Goal: Task Accomplishment & Management: Manage account settings

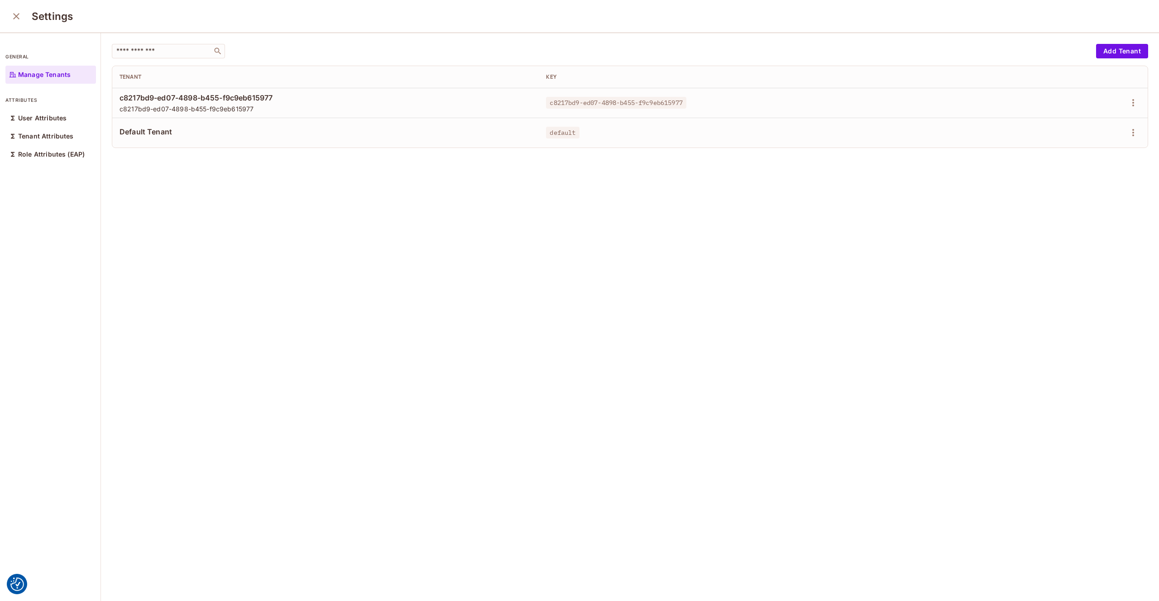
click at [15, 15] on icon "close" at bounding box center [16, 16] width 11 height 11
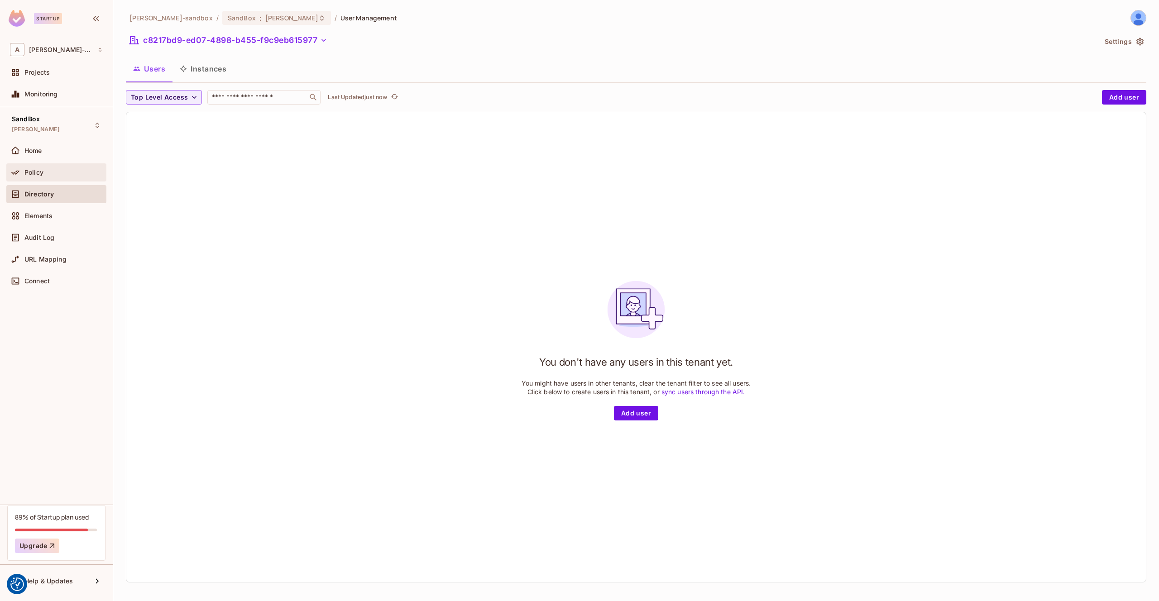
click at [52, 175] on div "Policy" at bounding box center [63, 172] width 78 height 7
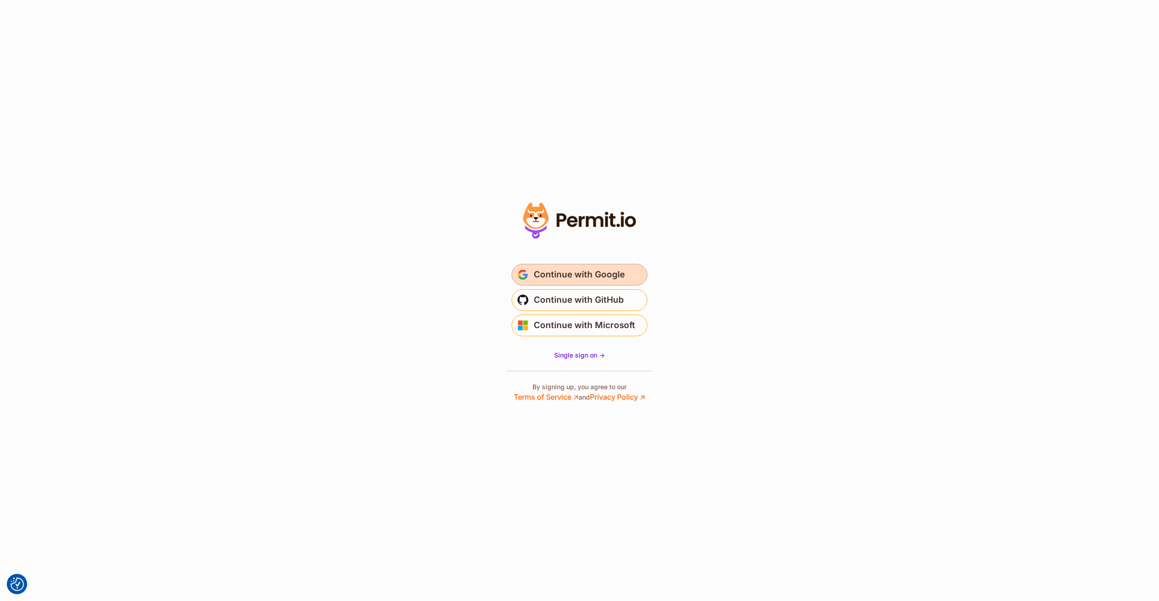
click at [571, 272] on span "Continue with Google" at bounding box center [579, 275] width 91 height 14
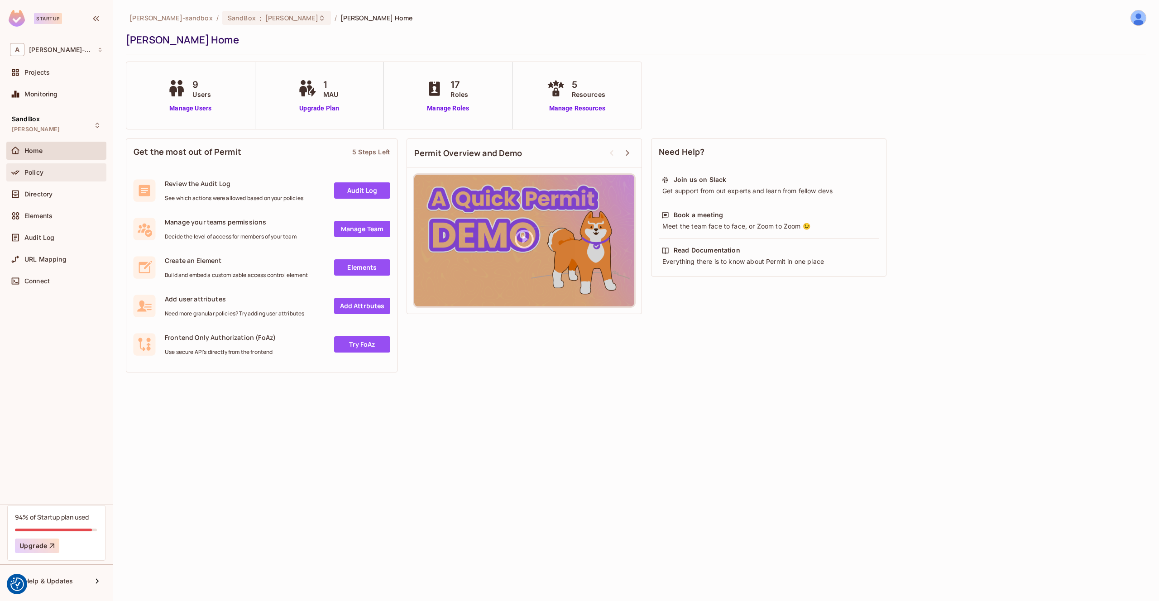
click at [50, 178] on div "Policy" at bounding box center [56, 172] width 100 height 18
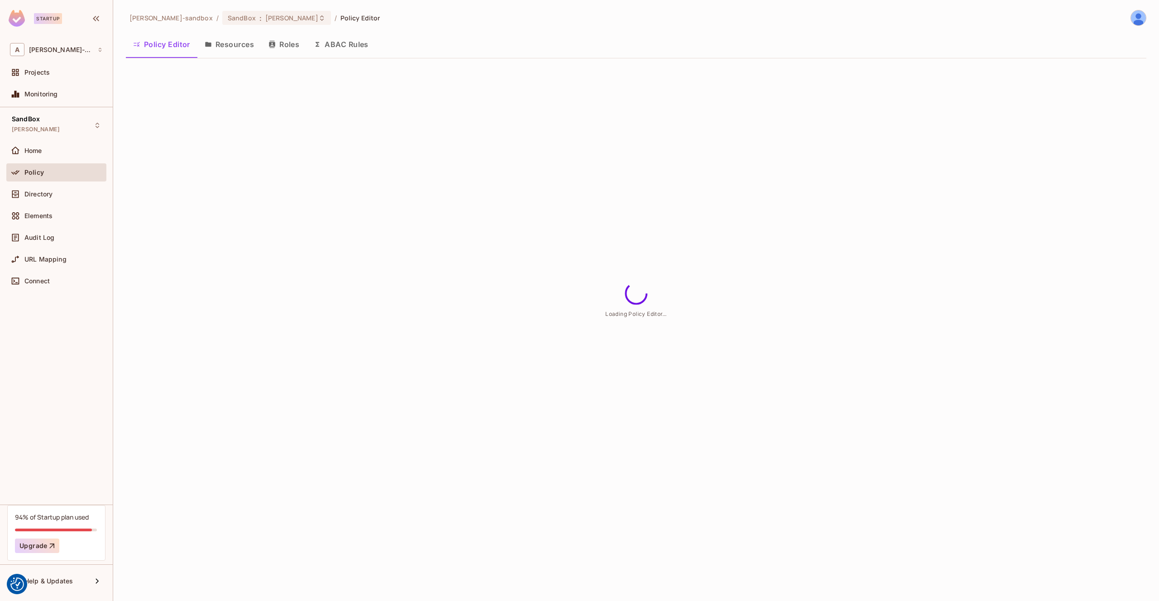
drag, startPoint x: 362, startPoint y: 51, endPoint x: 339, endPoint y: 47, distance: 23.8
click at [362, 51] on button "ABAC Rules" at bounding box center [340, 44] width 69 height 23
click at [339, 47] on div "alex-trustflight-sandbox / SandBox : james_duncan_development / Policy Editor P…" at bounding box center [636, 300] width 1046 height 601
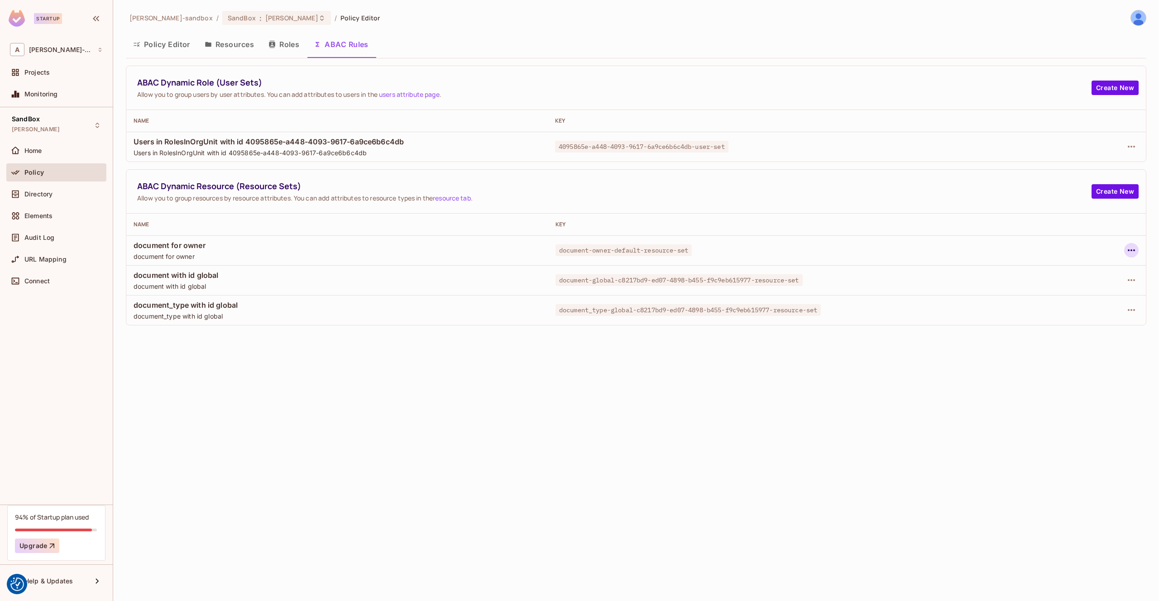
click at [1131, 251] on icon "button" at bounding box center [1131, 250] width 11 height 11
click at [1066, 303] on div "Delete Dynamic Resource (Resource Set)" at bounding box center [1058, 306] width 126 height 9
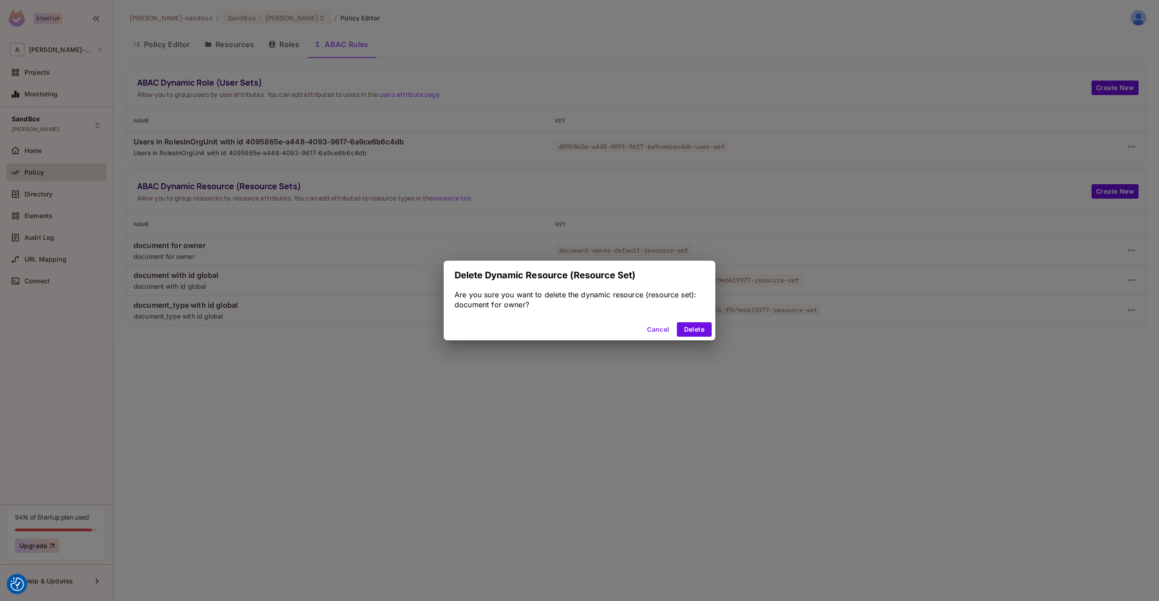
drag, startPoint x: 700, startPoint y: 330, endPoint x: 713, endPoint y: 330, distance: 13.1
click at [701, 330] on button "Delete" at bounding box center [694, 329] width 35 height 14
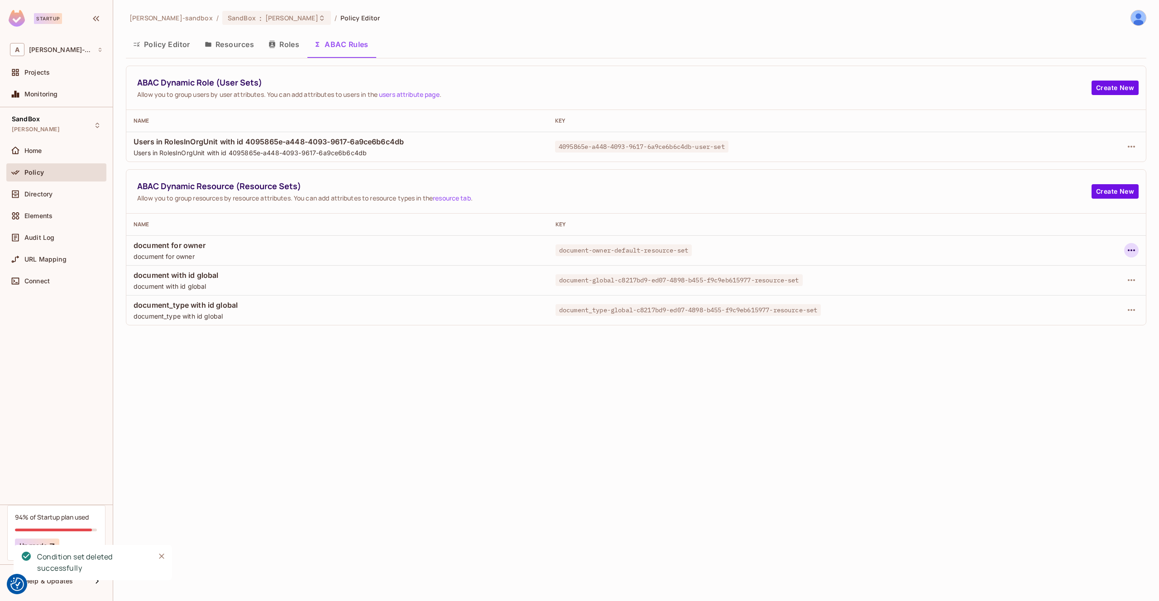
click at [1130, 252] on icon "button" at bounding box center [1131, 250] width 11 height 11
click at [968, 227] on div at bounding box center [579, 300] width 1159 height 601
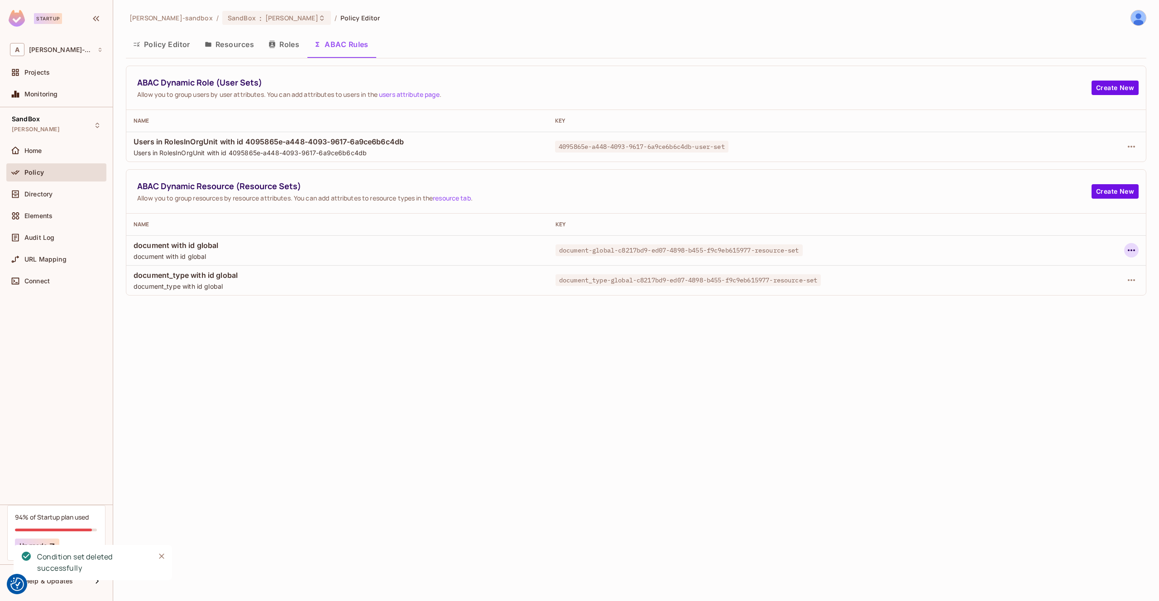
click at [1130, 255] on icon "button" at bounding box center [1131, 250] width 11 height 11
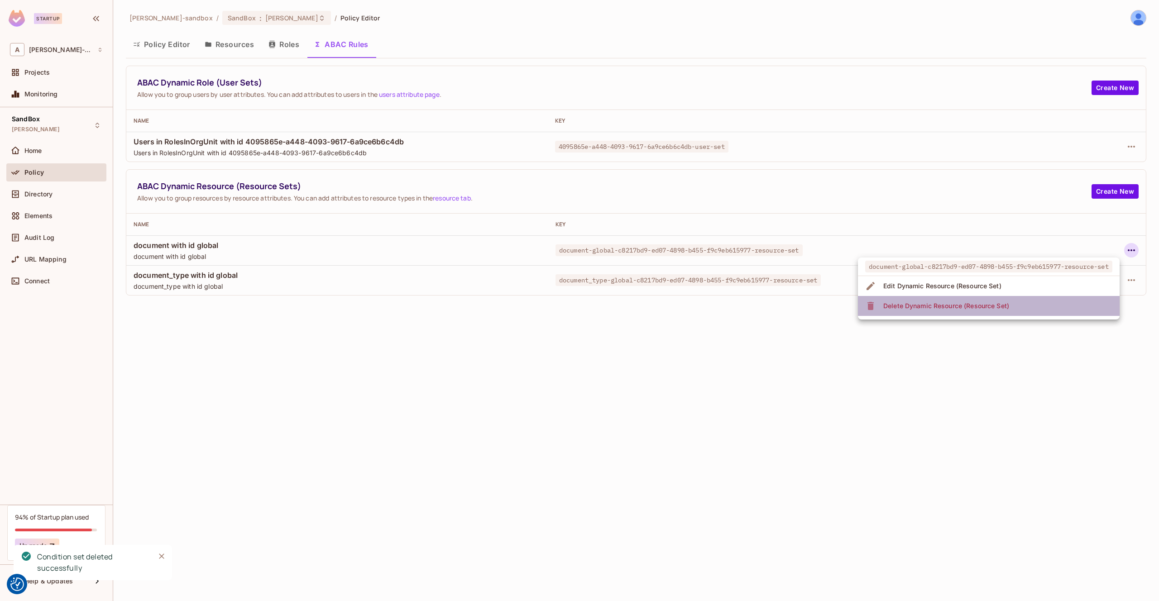
click at [1044, 303] on li "Delete Dynamic Resource (Resource Set)" at bounding box center [989, 306] width 262 height 20
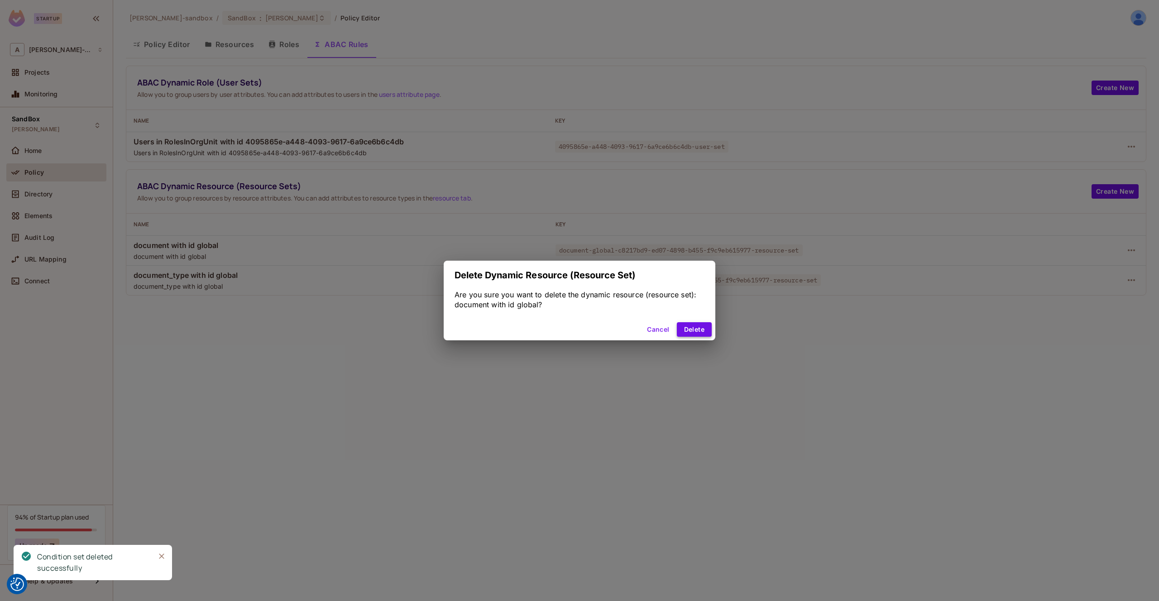
click at [699, 330] on button "Delete" at bounding box center [694, 329] width 35 height 14
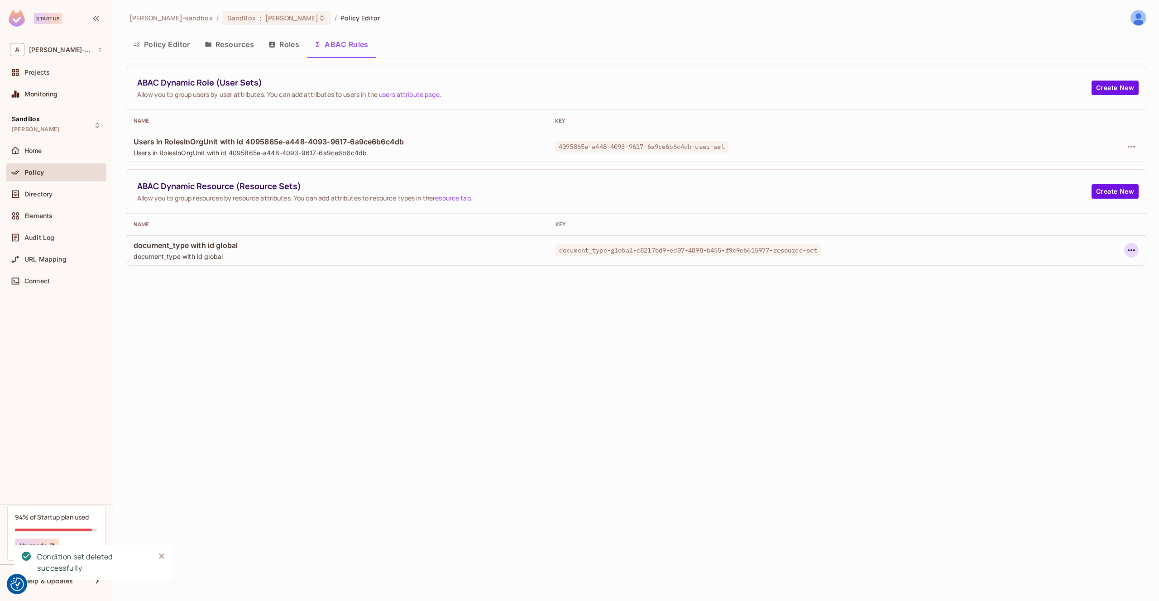
click at [1131, 251] on icon "button" at bounding box center [1131, 250] width 11 height 11
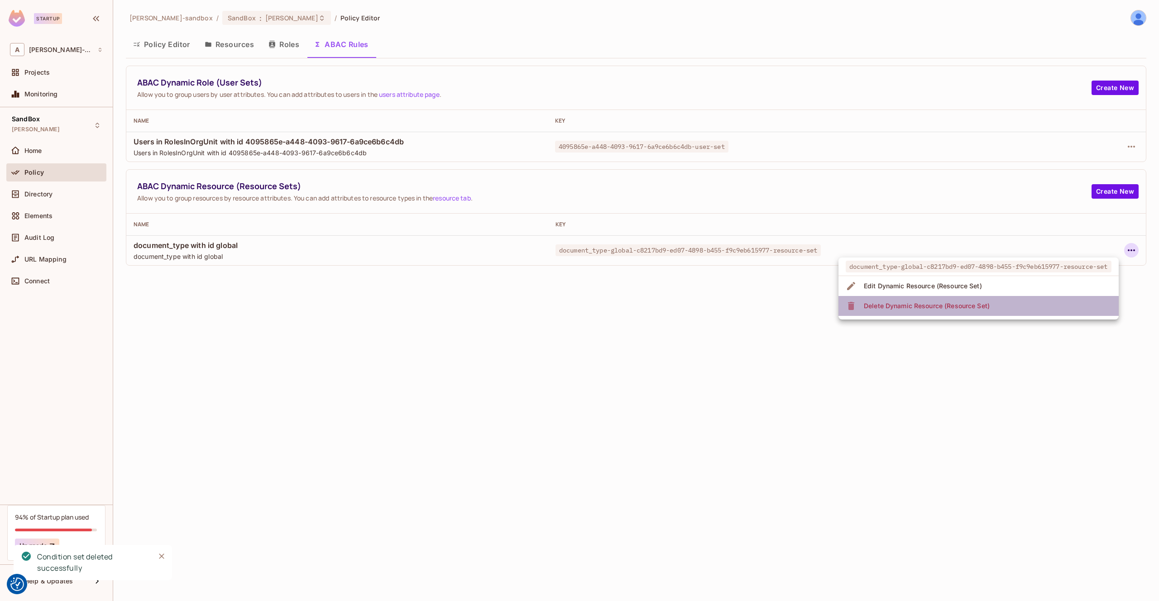
click at [1037, 304] on li "Delete Dynamic Resource (Resource Set)" at bounding box center [978, 306] width 280 height 20
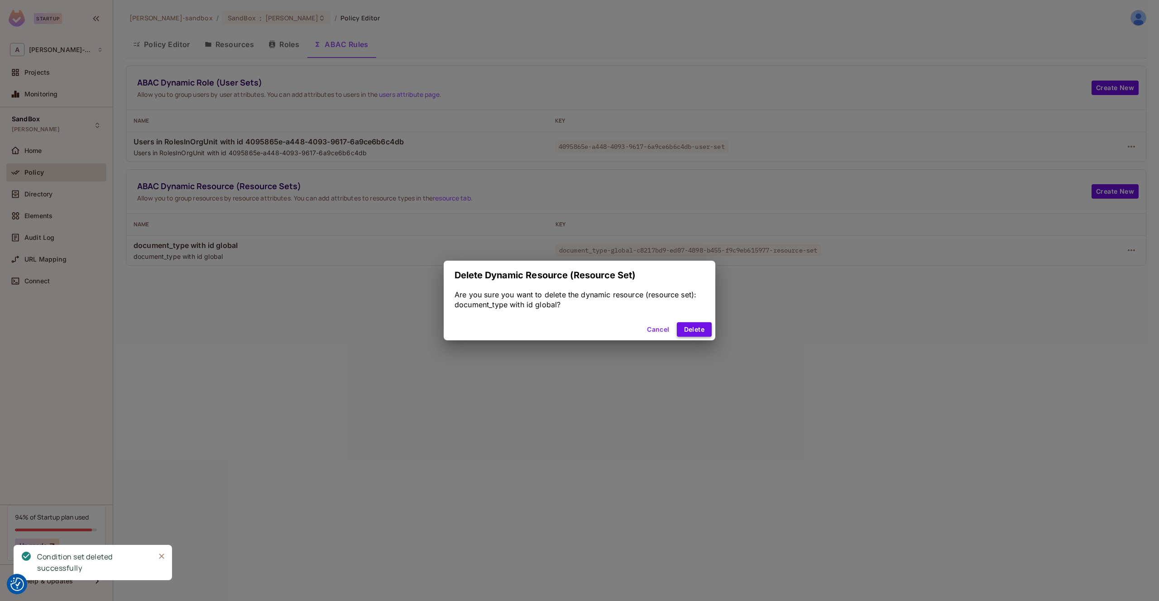
click at [688, 326] on button "Delete" at bounding box center [694, 329] width 35 height 14
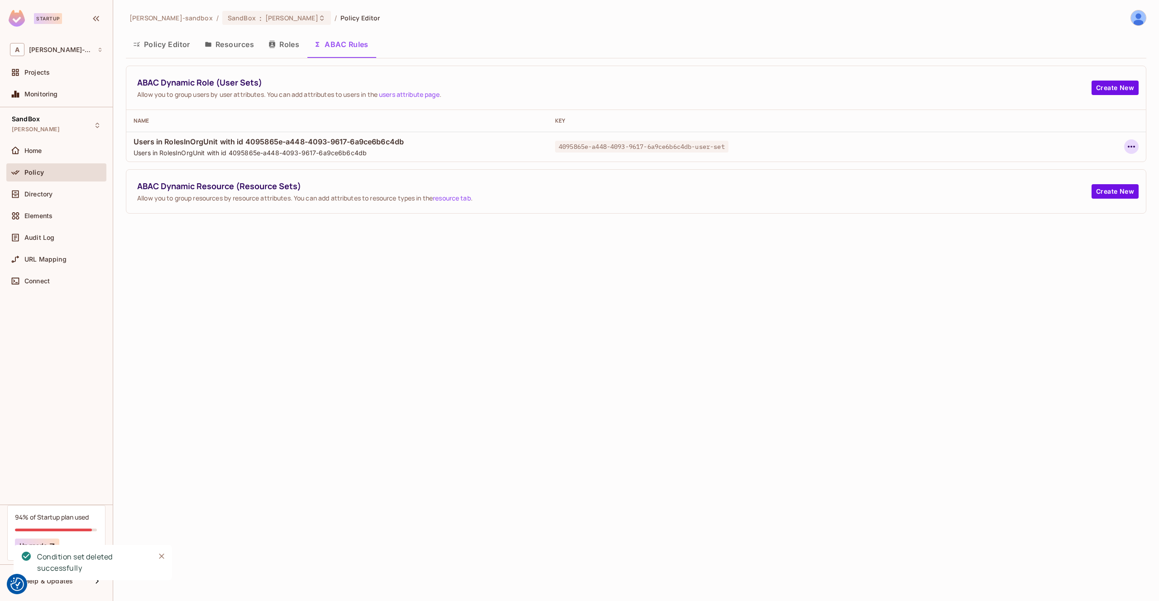
click at [1129, 146] on icon "button" at bounding box center [1131, 146] width 11 height 11
click at [1077, 186] on div "Delete Dynamic Role (User Set)" at bounding box center [1073, 187] width 96 height 9
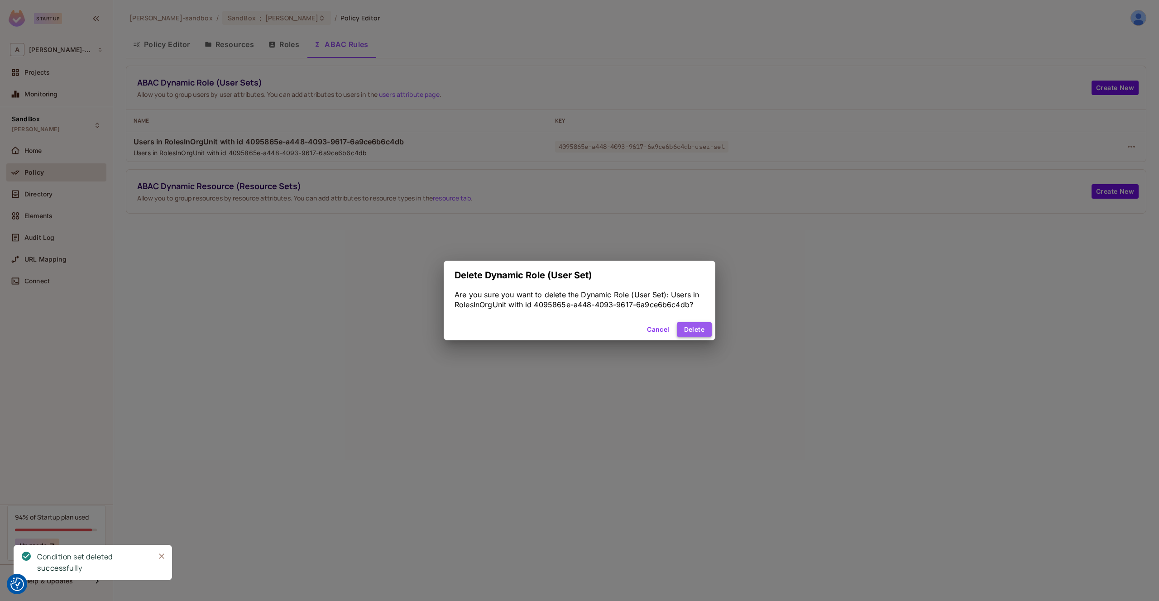
click at [685, 329] on button "Delete" at bounding box center [694, 329] width 35 height 14
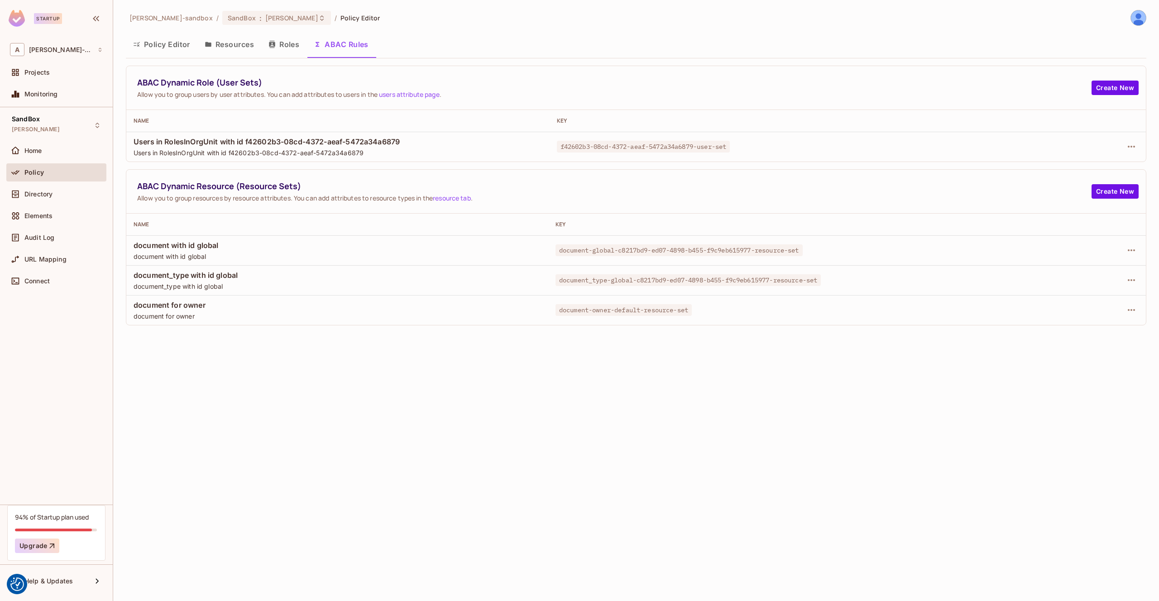
click at [166, 42] on button "Policy Editor" at bounding box center [162, 44] width 72 height 23
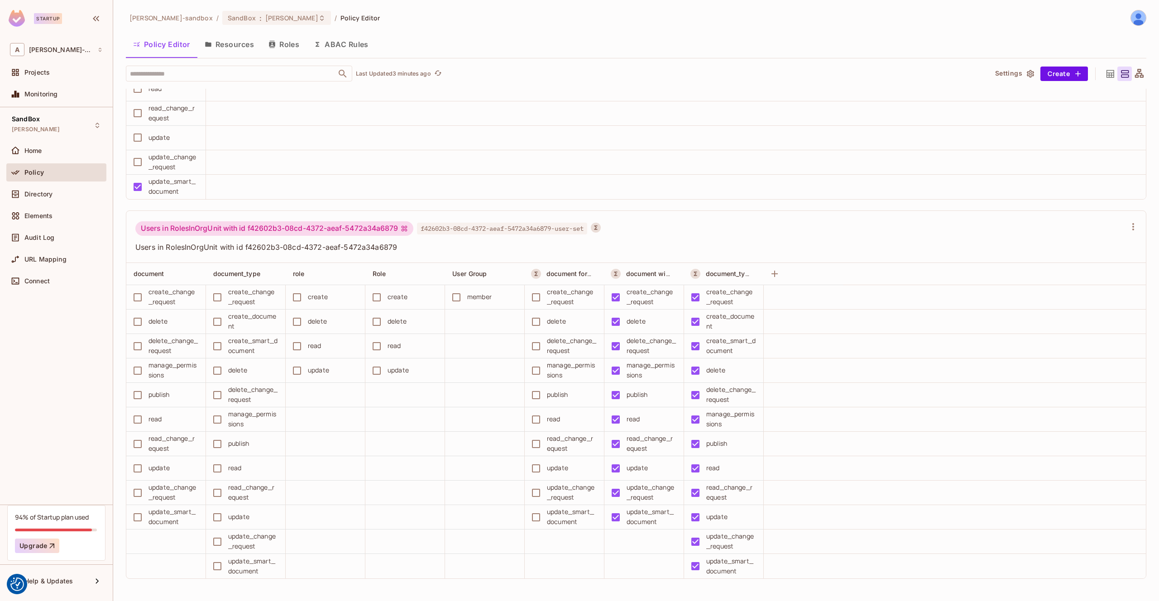
scroll to position [5406, 0]
drag, startPoint x: 343, startPoint y: 47, endPoint x: 377, endPoint y: 78, distance: 45.8
click at [343, 47] on button "ABAC Rules" at bounding box center [340, 44] width 69 height 23
click at [343, 46] on div "alex-trustflight-sandbox / SandBox : james_duncan_development / Policy Editor P…" at bounding box center [636, 300] width 1046 height 601
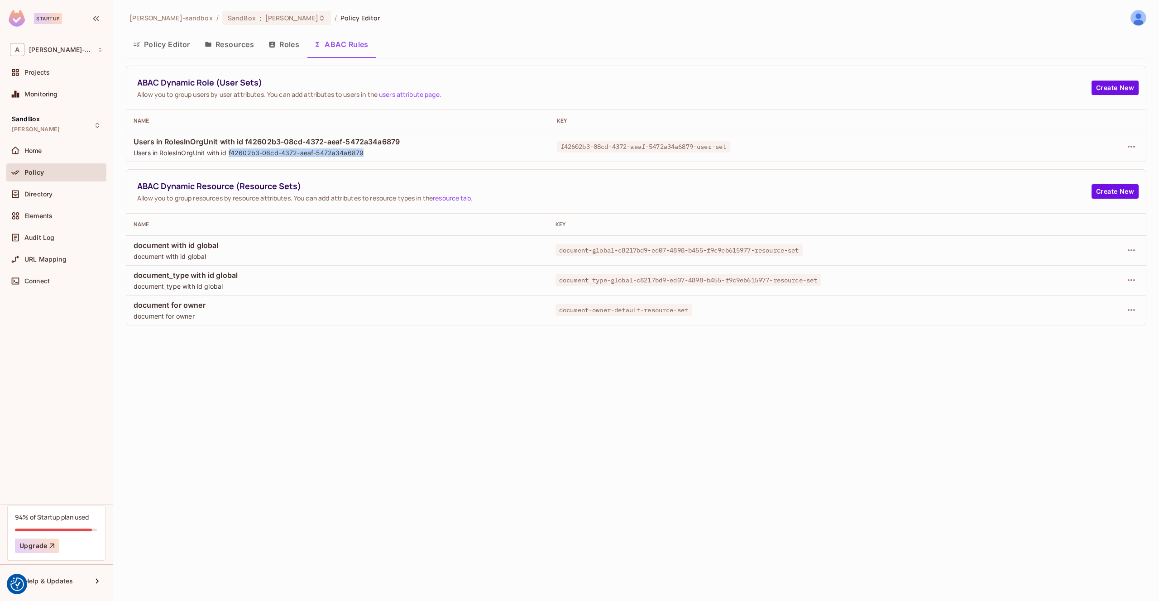
drag, startPoint x: 371, startPoint y: 155, endPoint x: 230, endPoint y: 156, distance: 141.3
click at [230, 156] on span "Users in RolesInOrgUnit with id f42602b3-08cd-4372-aeaf-5472a34a6879" at bounding box center [338, 152] width 409 height 9
copy span "f42602b3-08cd-4372-aeaf-5472a34a6879"
click at [1120, 149] on div at bounding box center [1057, 146] width 164 height 14
click at [1130, 147] on icon "button" at bounding box center [1131, 147] width 7 height 2
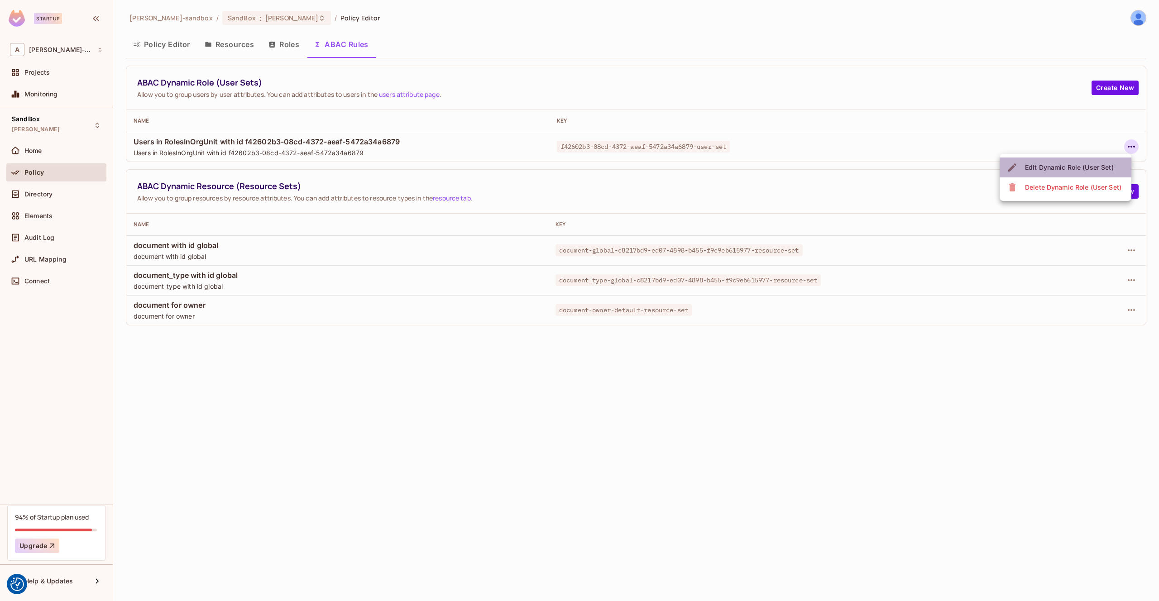
click at [1081, 168] on div "Edit Dynamic Role (User Set)" at bounding box center [1069, 167] width 89 height 9
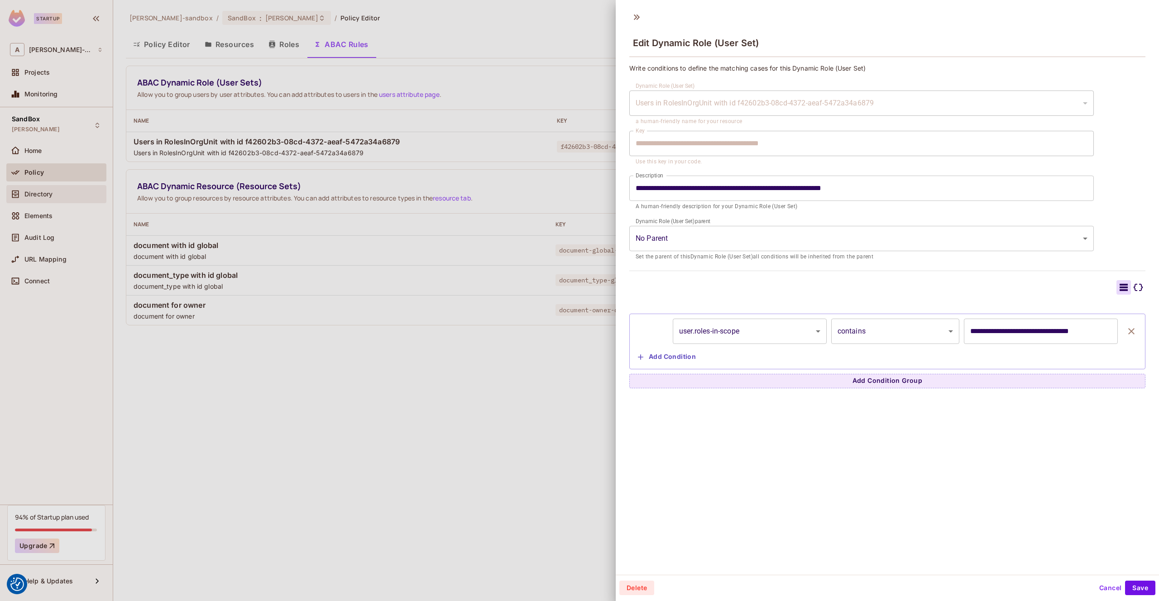
drag, startPoint x: 64, startPoint y: 206, endPoint x: 50, endPoint y: 201, distance: 15.2
click at [63, 206] on div at bounding box center [579, 300] width 1159 height 601
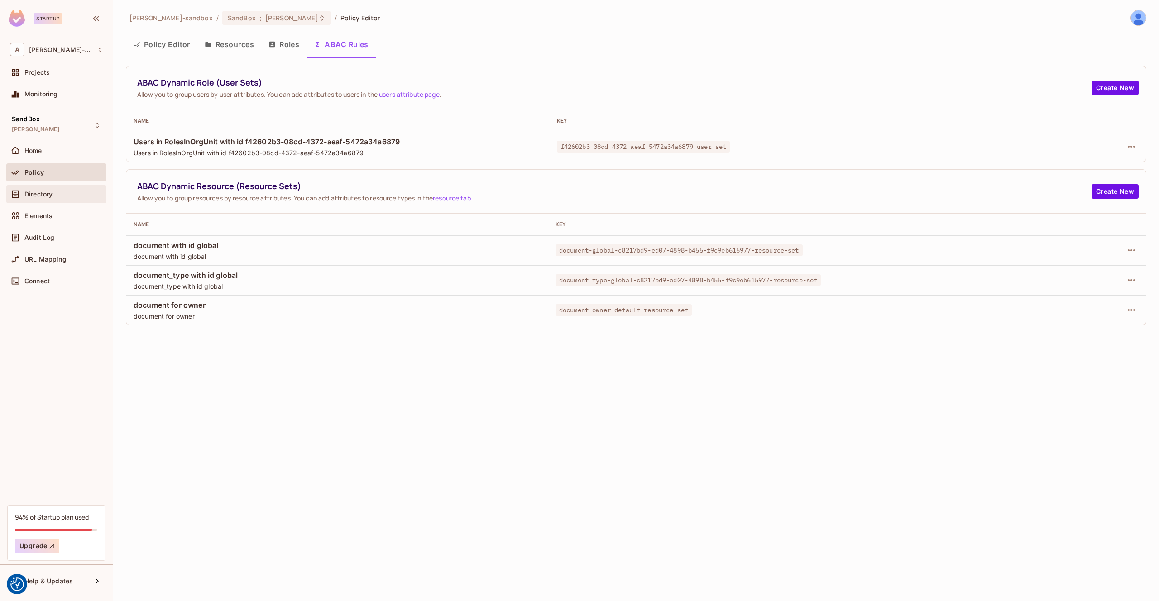
click at [45, 196] on span "Directory" at bounding box center [38, 194] width 28 height 7
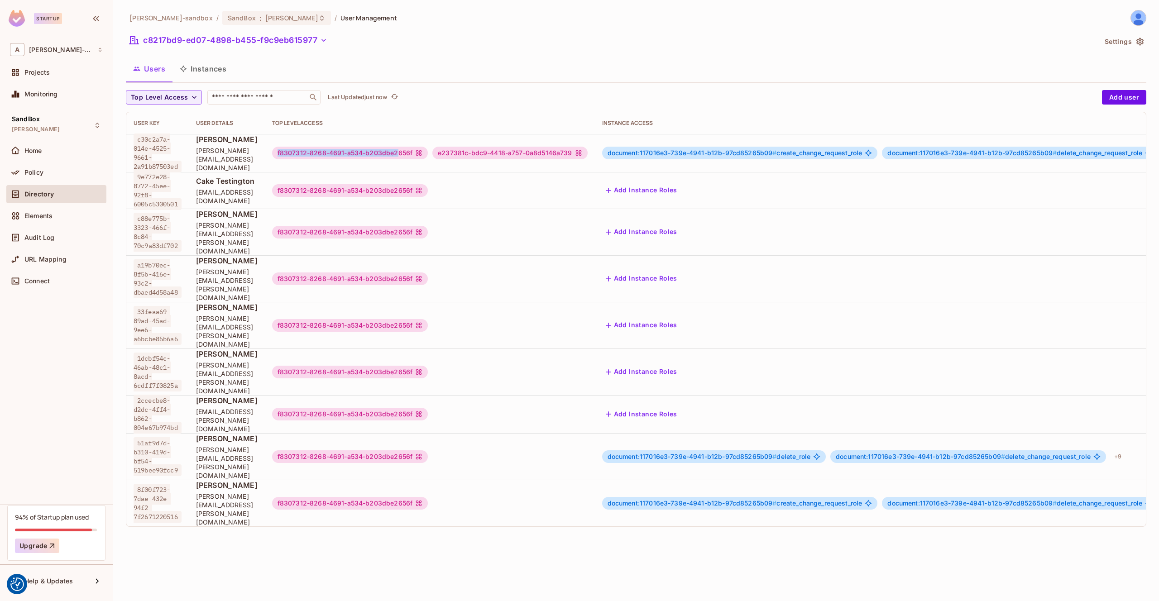
drag, startPoint x: 314, startPoint y: 152, endPoint x: 435, endPoint y: 152, distance: 120.4
click at [428, 152] on div "f8307312-8268-4691-a534-b203dbe2656f" at bounding box center [350, 153] width 156 height 13
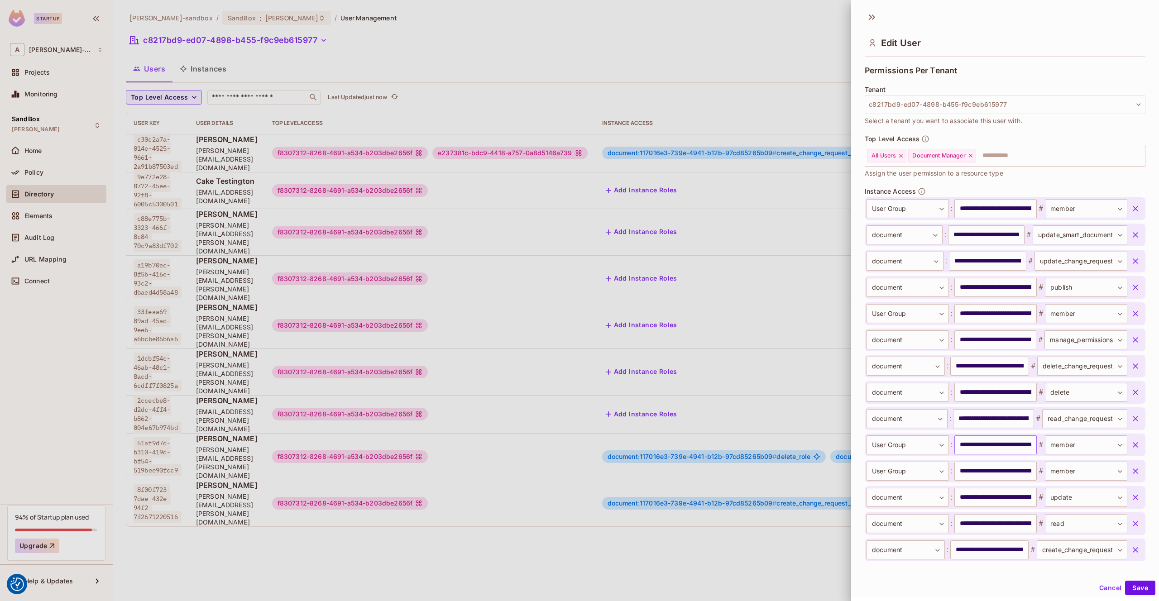
scroll to position [171, 0]
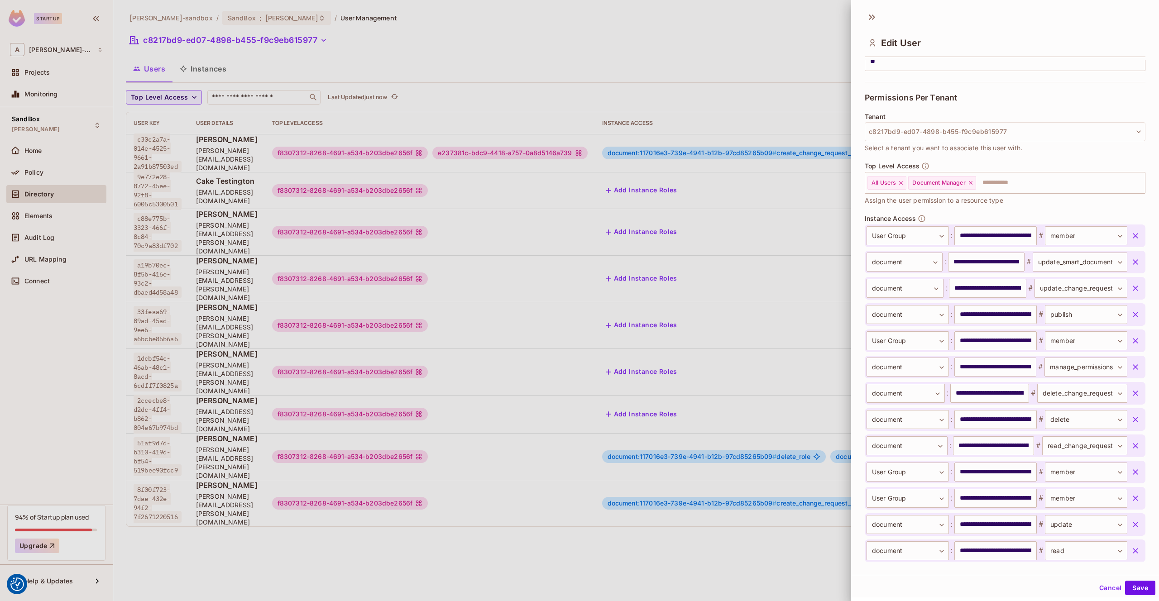
click at [718, 64] on div at bounding box center [579, 300] width 1159 height 601
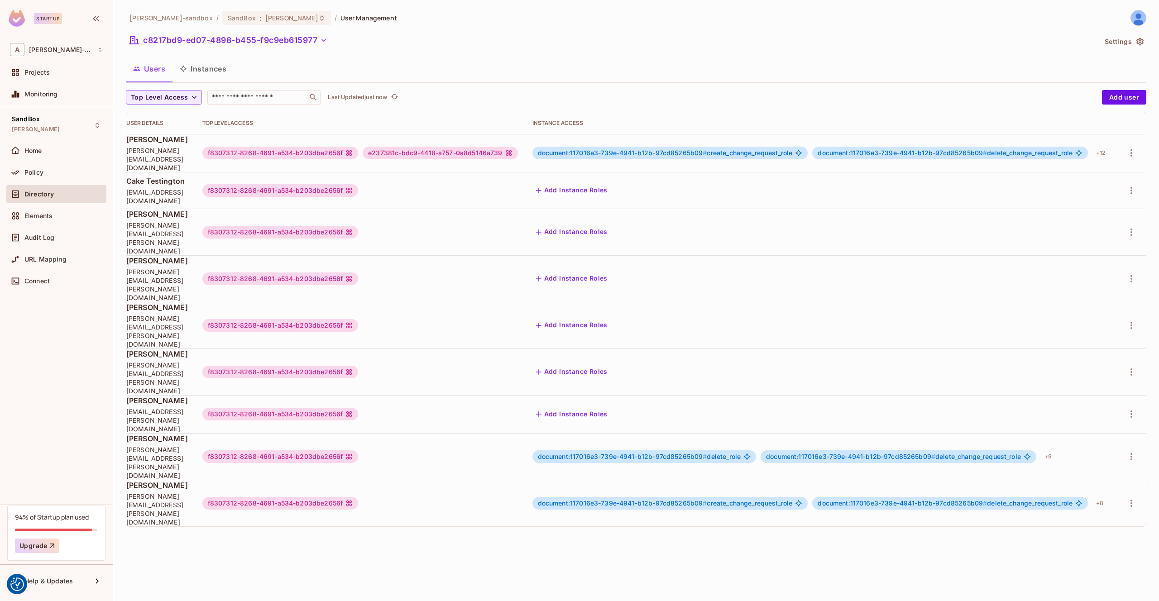
scroll to position [0, 109]
click at [1133, 153] on icon "button" at bounding box center [1131, 153] width 11 height 11
click at [1097, 192] on div "Edit Attributes" at bounding box center [1099, 193] width 45 height 9
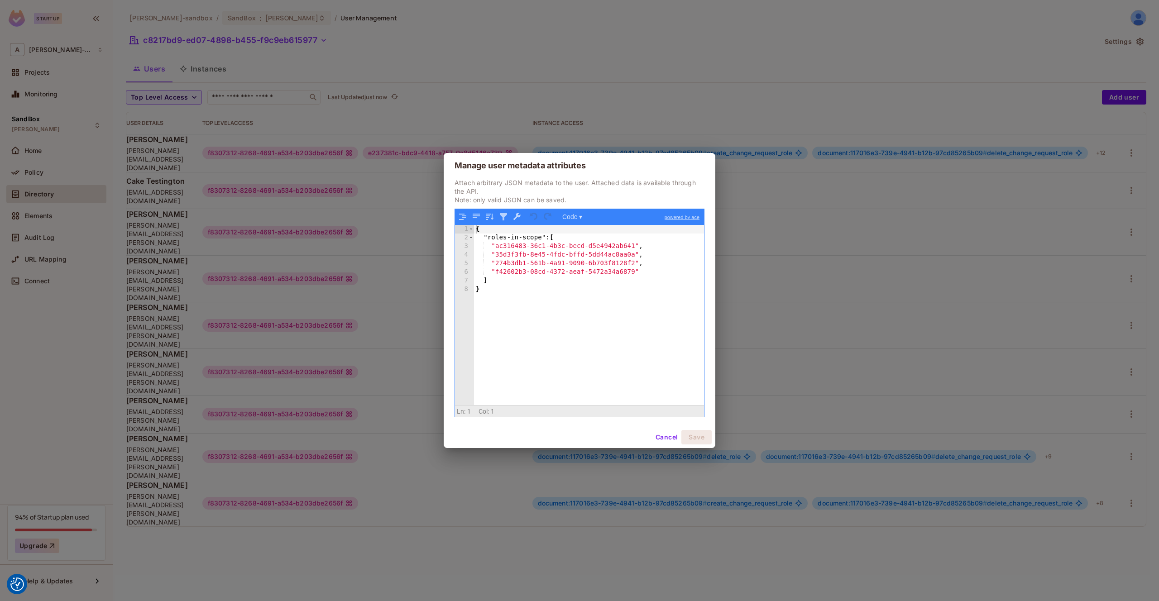
drag, startPoint x: 487, startPoint y: 291, endPoint x: 500, endPoint y: 292, distance: 13.3
click at [487, 291] on div "{ "roles-in-scope" : [ "ac316483-36c1-4b3c-becd-d5e4942ab641" , "35d3f3fb-8e45-…" at bounding box center [589, 323] width 230 height 197
click at [662, 436] on button "Cancel" at bounding box center [666, 437] width 29 height 14
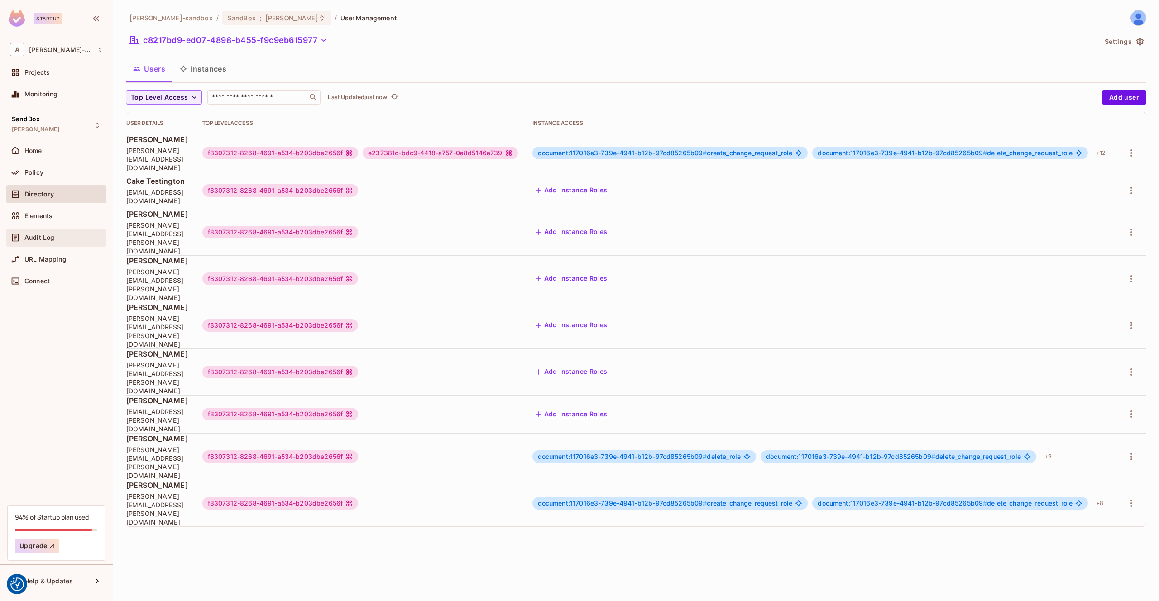
click at [60, 241] on div "Audit Log" at bounding box center [56, 237] width 93 height 11
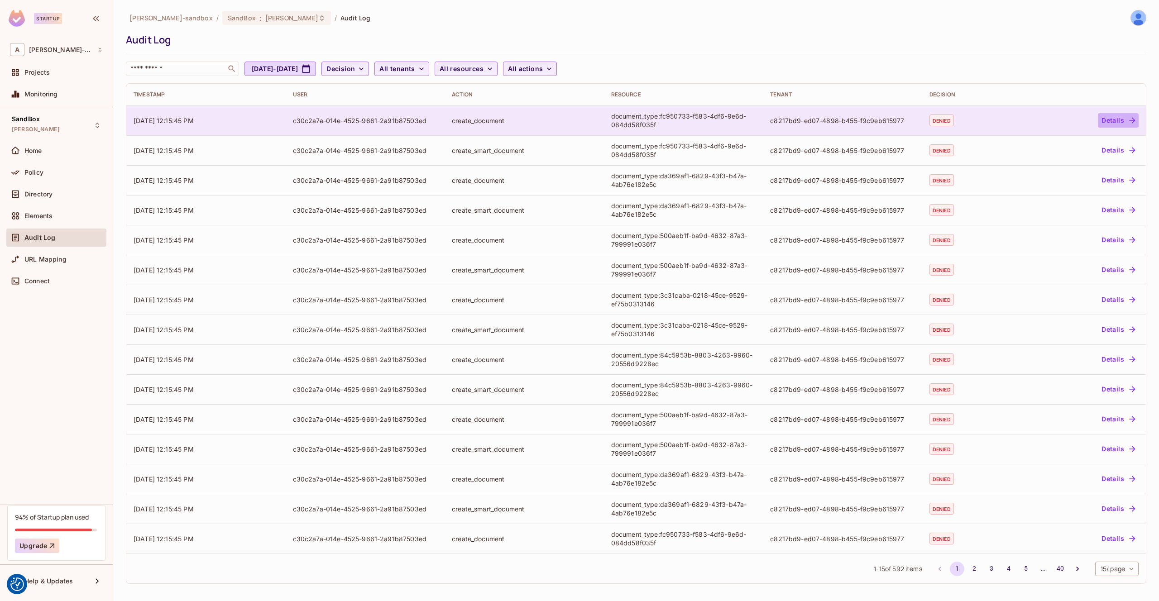
click at [1120, 120] on button "Details" at bounding box center [1118, 120] width 41 height 14
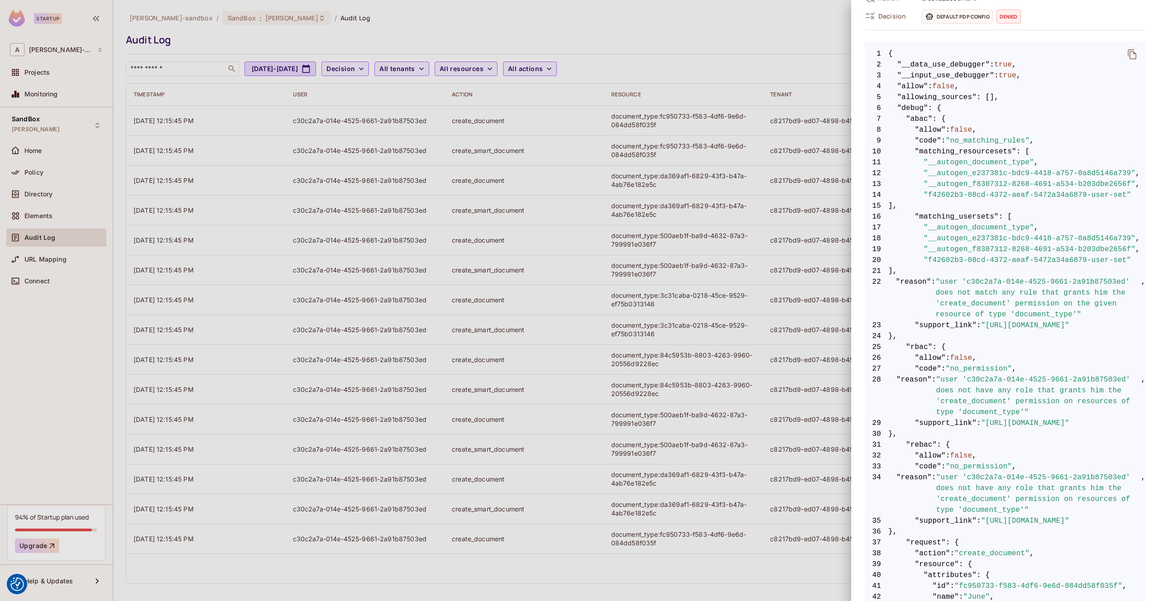
scroll to position [192, 0]
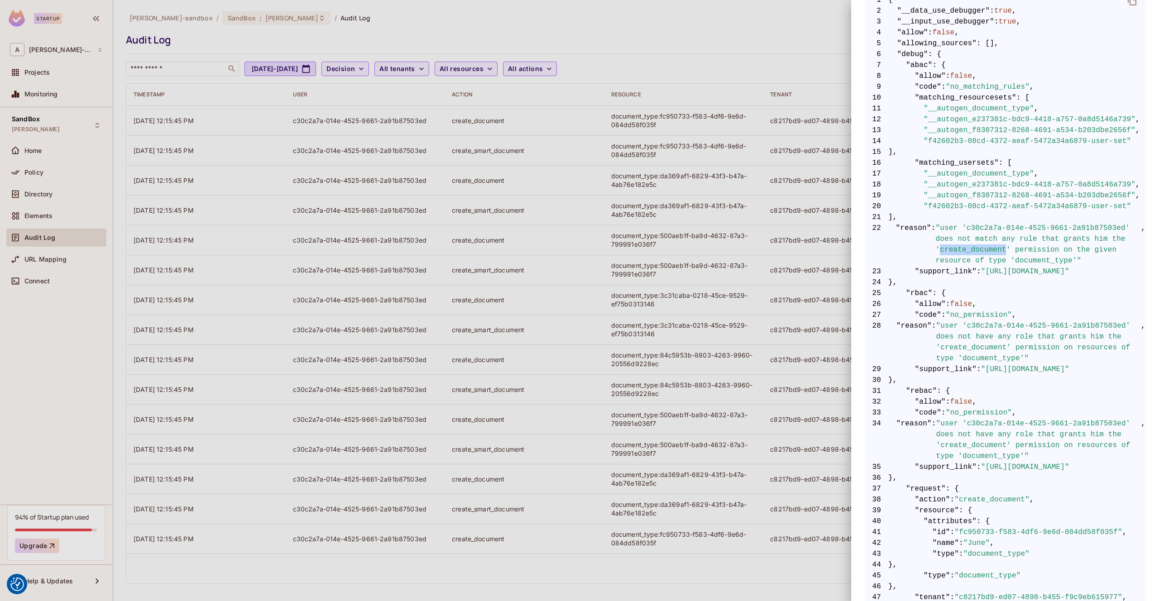
drag, startPoint x: 1006, startPoint y: 247, endPoint x: 942, endPoint y: 249, distance: 63.9
click at [942, 249] on span ""user 'c30c2a7a-014e-4525-9661-2a91b87503ed' does not match any rule that grant…" at bounding box center [1038, 244] width 206 height 43
drag, startPoint x: 59, startPoint y: 176, endPoint x: 44, endPoint y: 173, distance: 14.7
click at [58, 176] on div at bounding box center [579, 300] width 1159 height 601
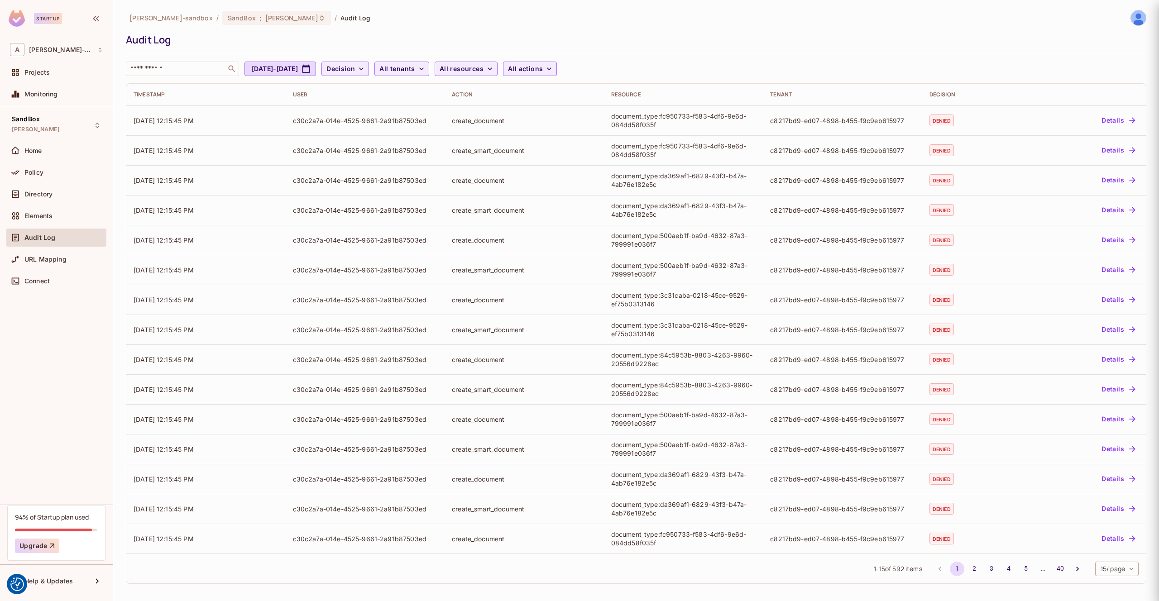
scroll to position [0, 0]
click at [43, 171] on span "Policy" at bounding box center [33, 172] width 19 height 7
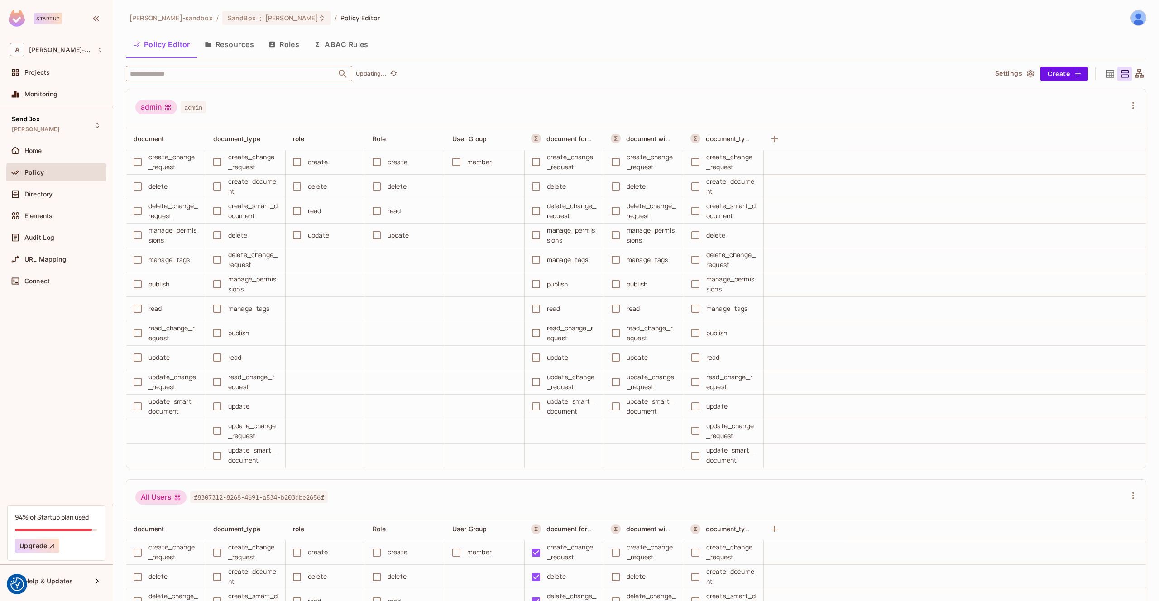
click at [210, 78] on input "text" at bounding box center [231, 74] width 207 height 16
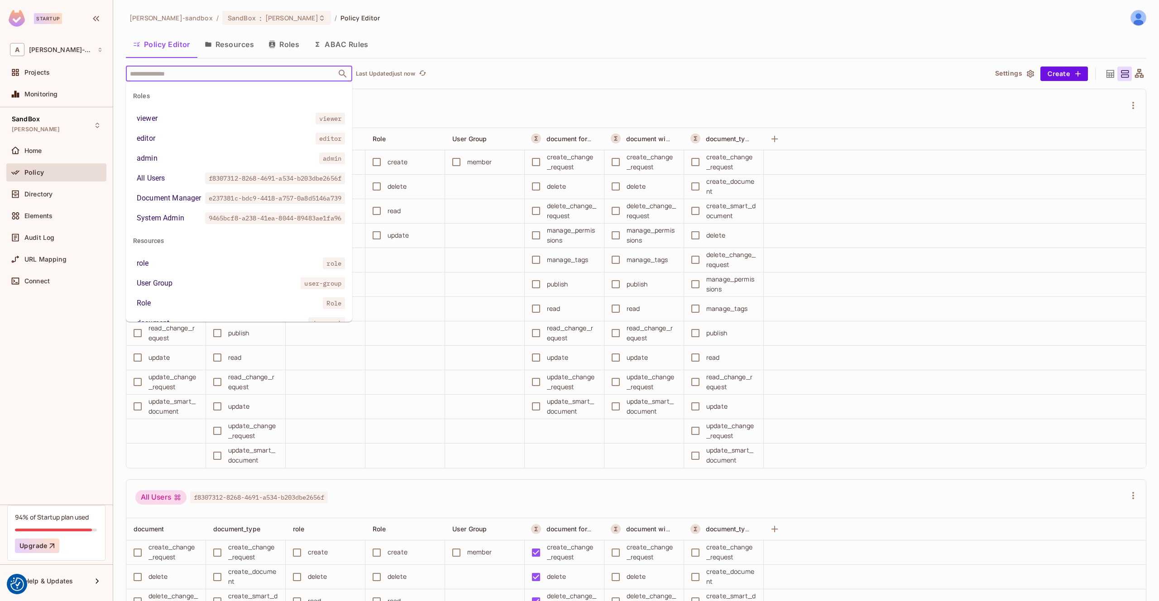
paste input "**********"
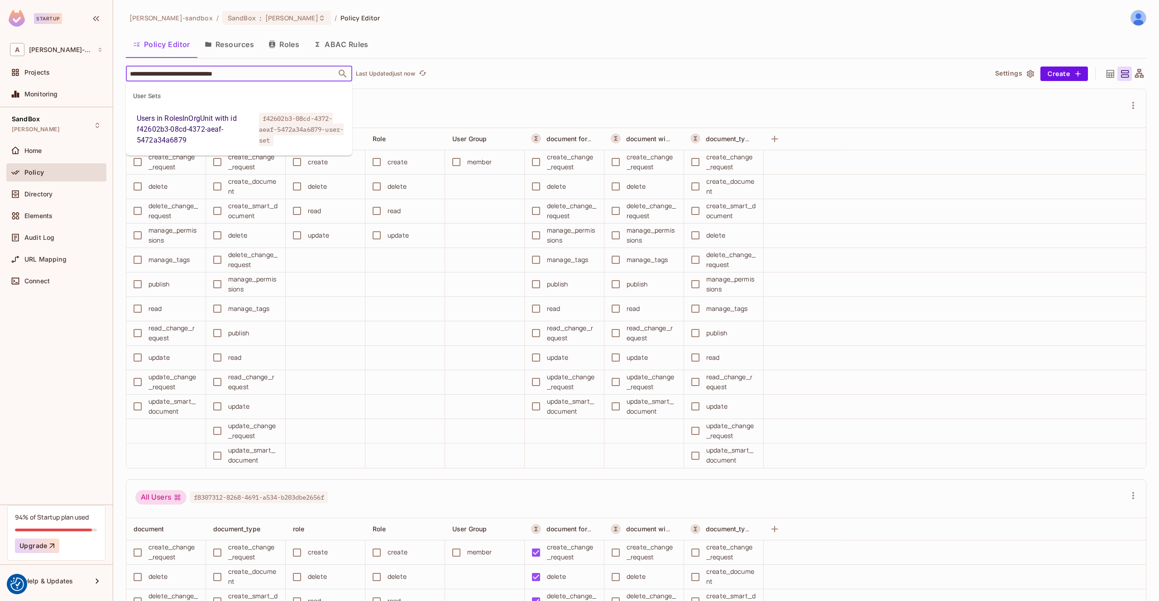
type input "**********"
click at [209, 126] on div "Users in RolesInOrgUnit with id f42602b3-08cd-4372-aeaf-5472a34a6879" at bounding box center [196, 129] width 119 height 33
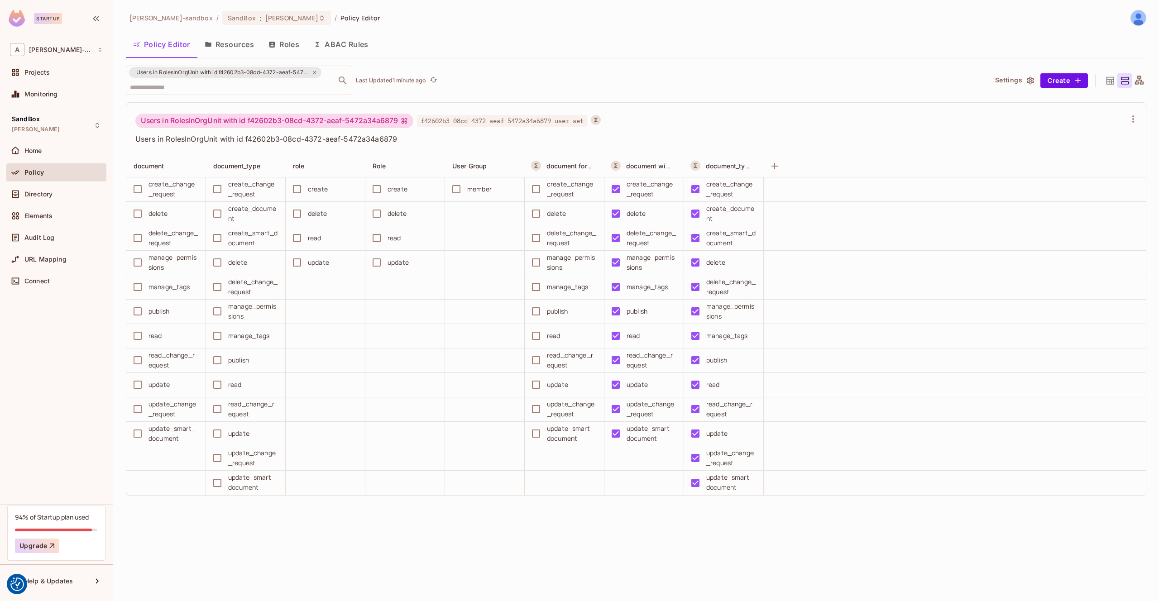
drag, startPoint x: 723, startPoint y: 131, endPoint x: 542, endPoint y: 118, distance: 181.6
click at [723, 131] on div "Users in RolesInOrgUnit with id f42602b3-08cd-4372-aeaf-5472a34a6879 f42602b3-0…" at bounding box center [630, 129] width 991 height 31
click at [37, 232] on div "Audit Log" at bounding box center [56, 237] width 93 height 11
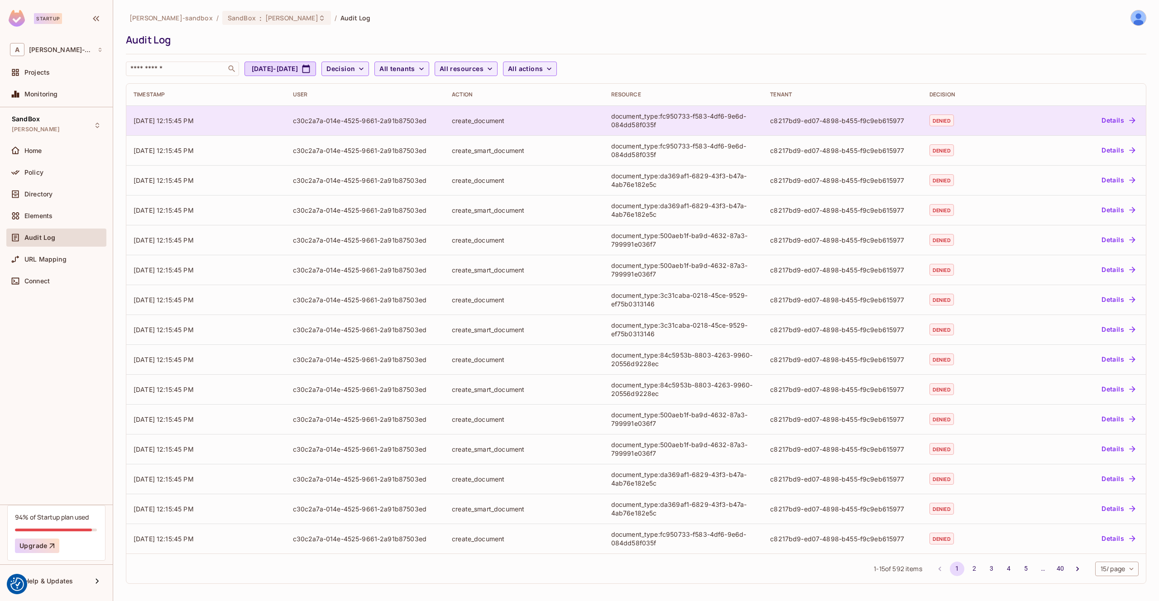
click at [1111, 119] on button "Details" at bounding box center [1118, 120] width 41 height 14
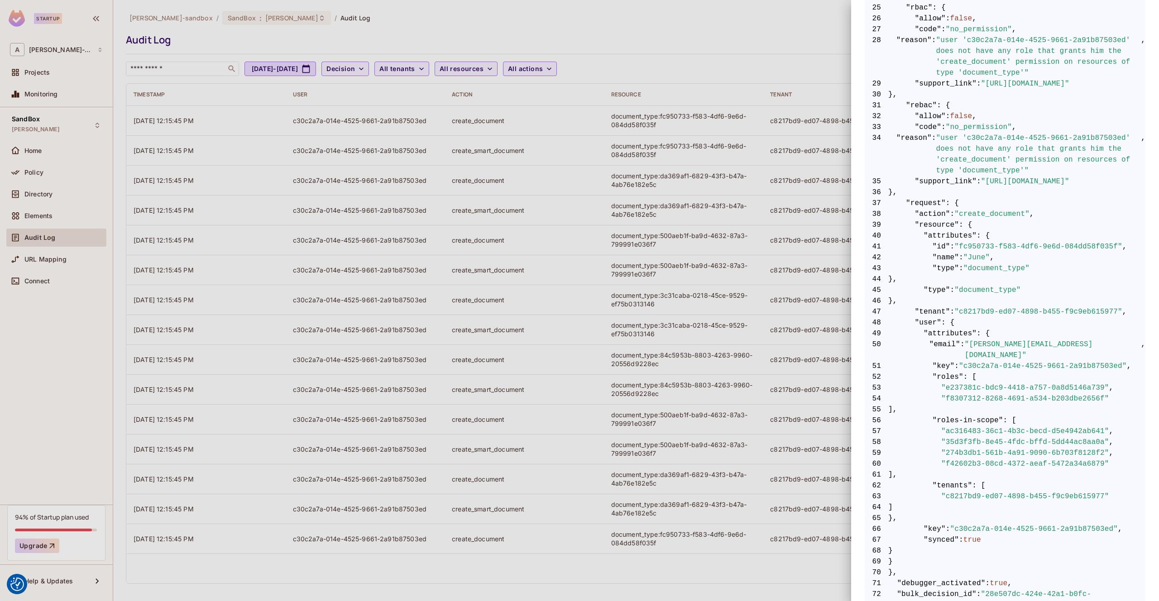
scroll to position [503, 0]
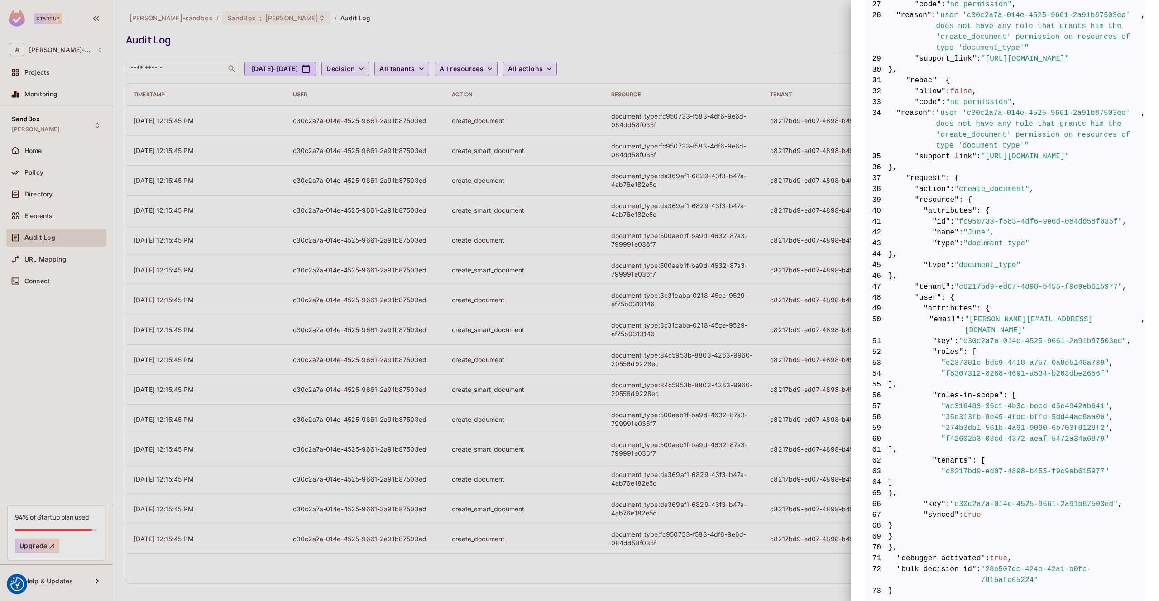
click at [699, 86] on div at bounding box center [579, 300] width 1159 height 601
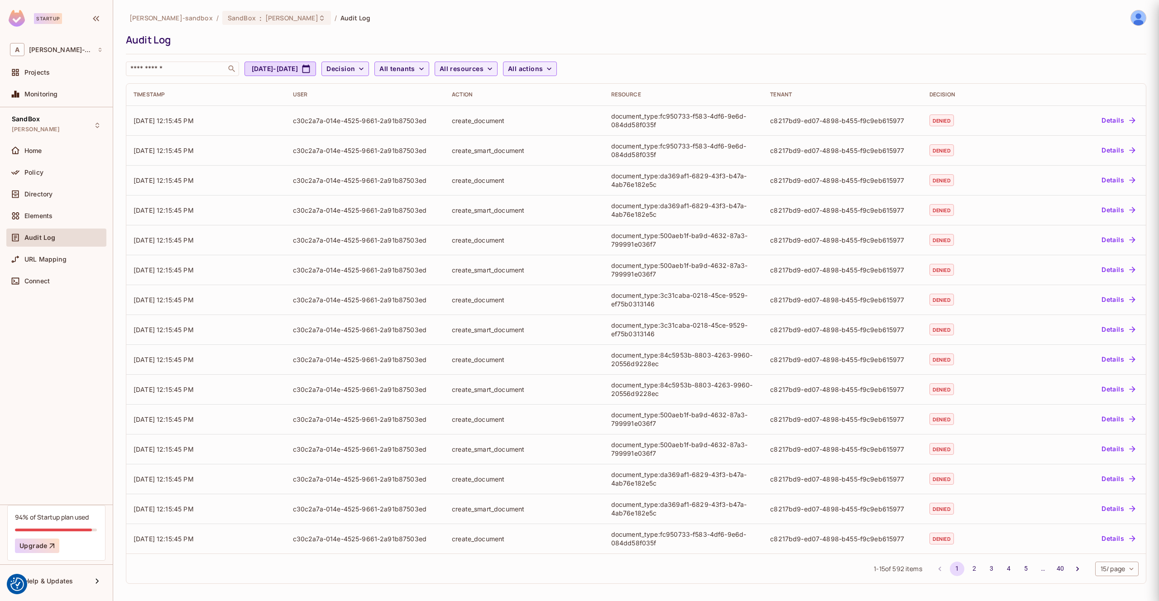
scroll to position [0, 0]
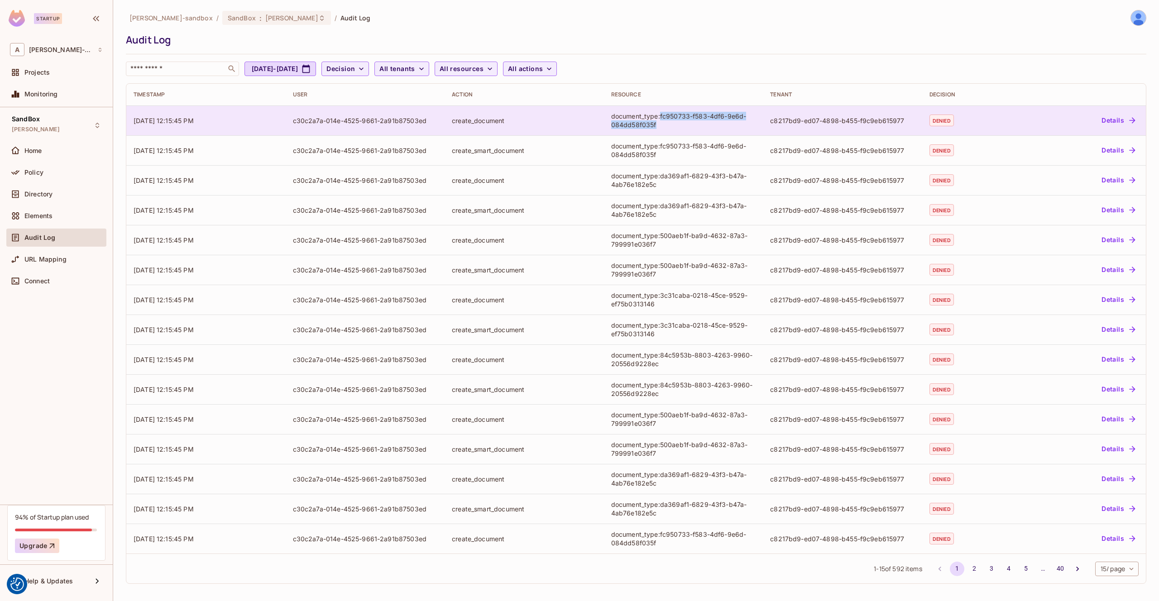
drag, startPoint x: 656, startPoint y: 124, endPoint x: 661, endPoint y: 117, distance: 9.2
click at [661, 117] on div "document_type:fc950733-f583-4df6-9e6d-084dd58f035f" at bounding box center [683, 120] width 145 height 17
copy div "fc950733-f583-4df6-9e6d-084dd58f035f"
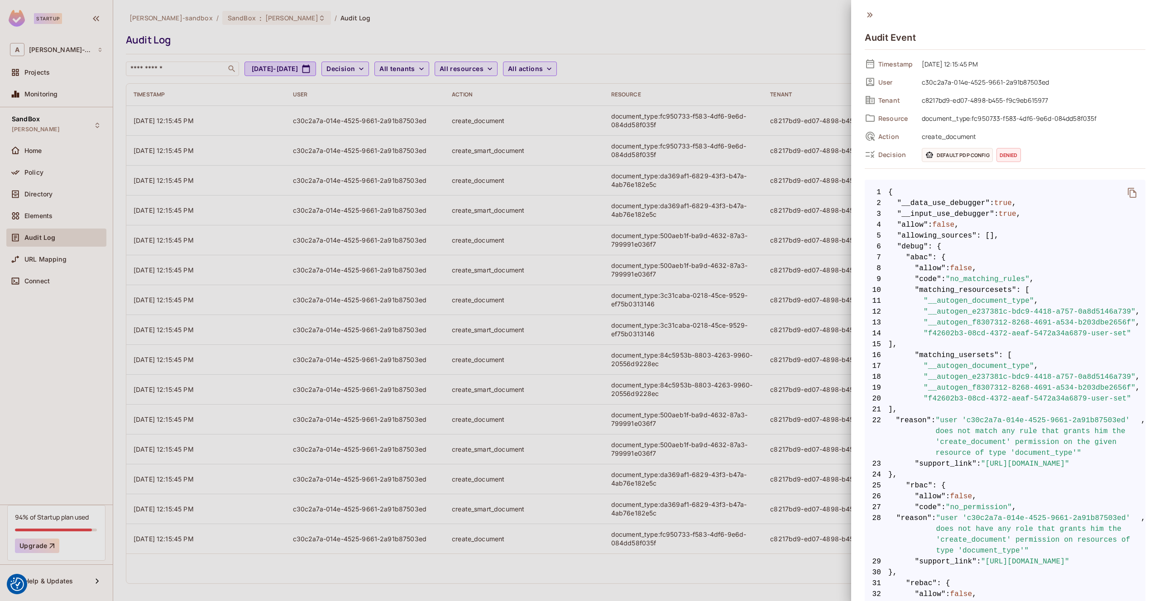
click at [655, 68] on div at bounding box center [579, 300] width 1159 height 601
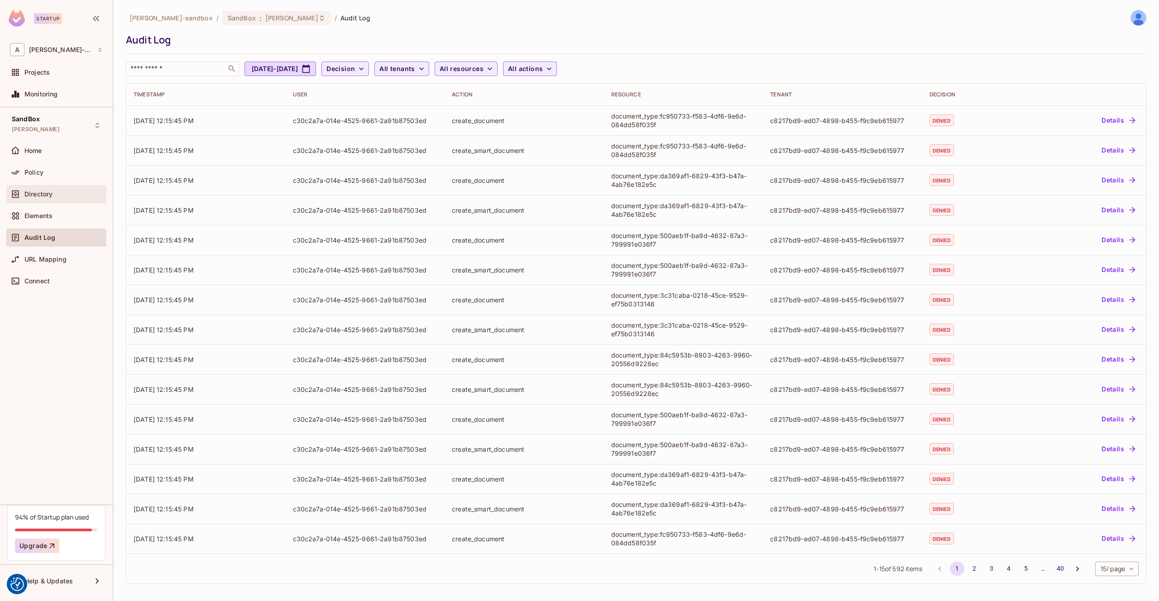
click at [34, 199] on div "Directory" at bounding box center [56, 194] width 93 height 11
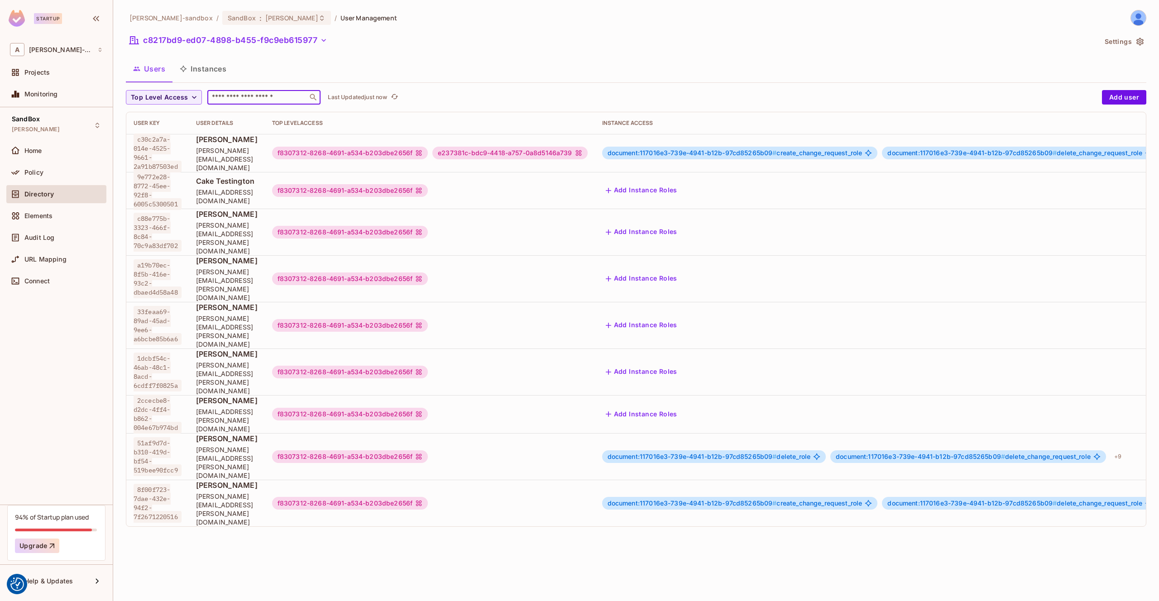
click at [225, 99] on input "text" at bounding box center [257, 97] width 95 height 9
paste input "**********"
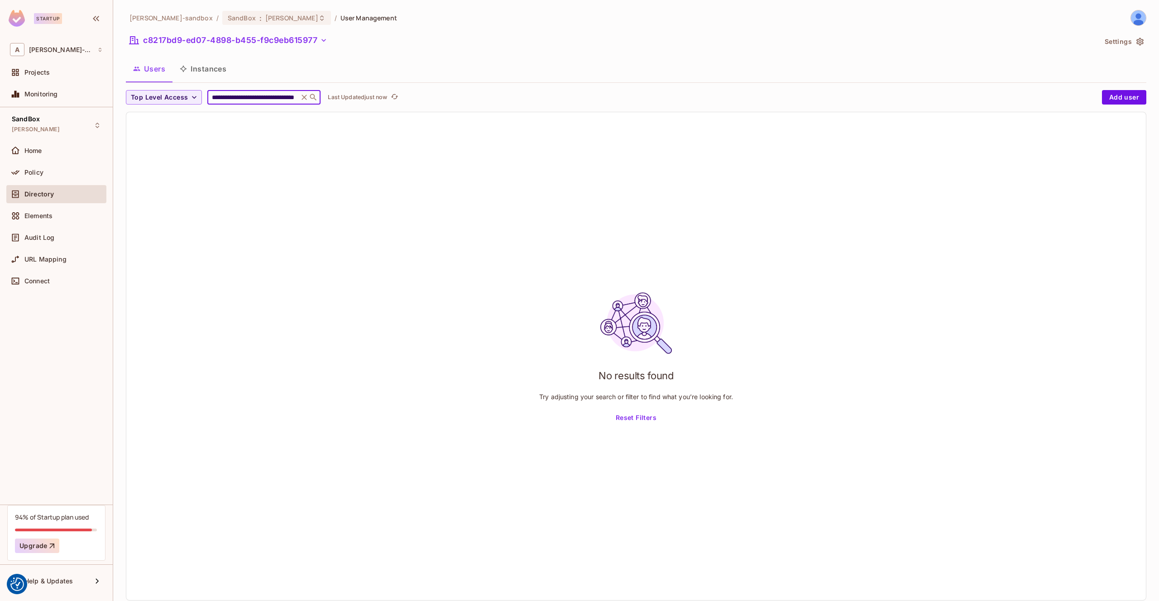
type input "**********"
click at [201, 70] on button "Instances" at bounding box center [202, 68] width 61 height 23
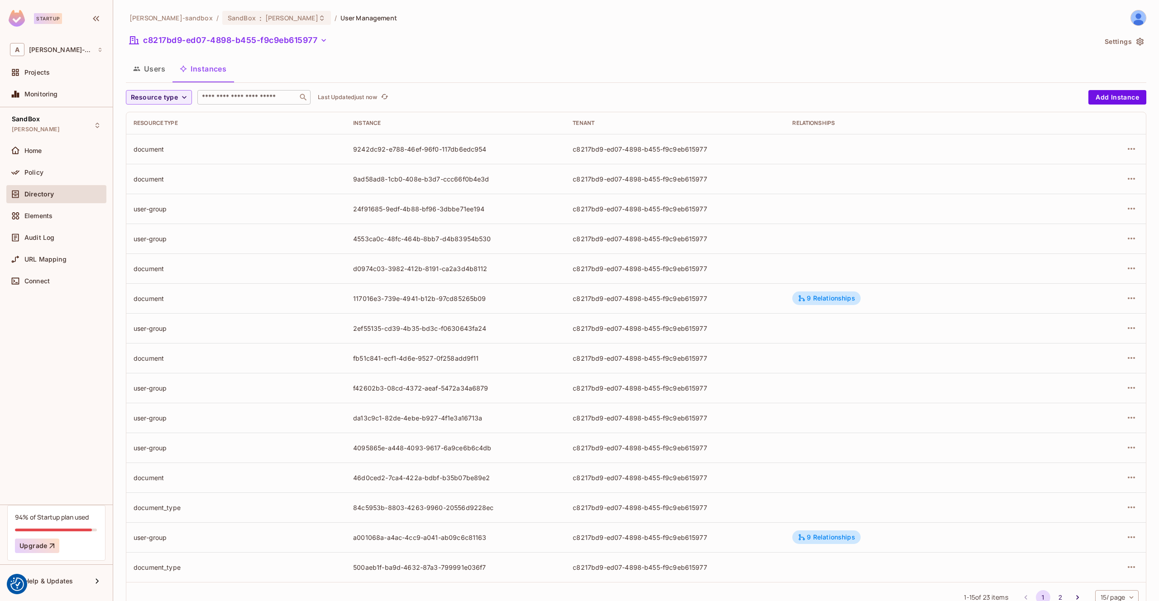
click at [234, 102] on div "​" at bounding box center [253, 97] width 113 height 14
paste input "**********"
type input "**********"
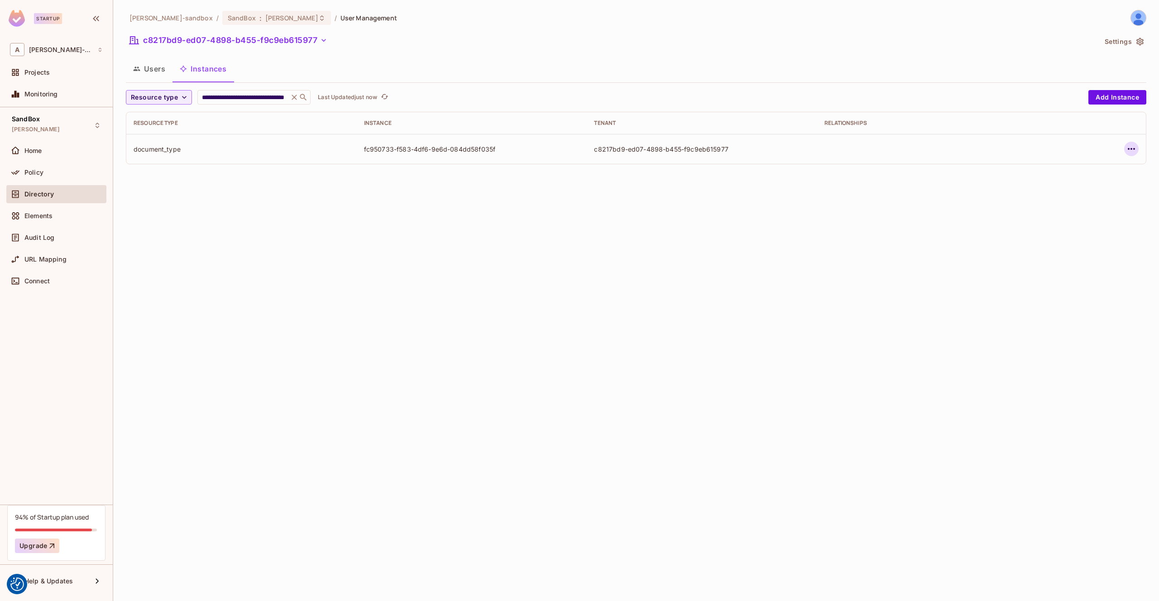
click at [1132, 149] on icon "button" at bounding box center [1131, 149] width 11 height 11
click at [1080, 187] on div "Edit Attributes" at bounding box center [1065, 189] width 45 height 9
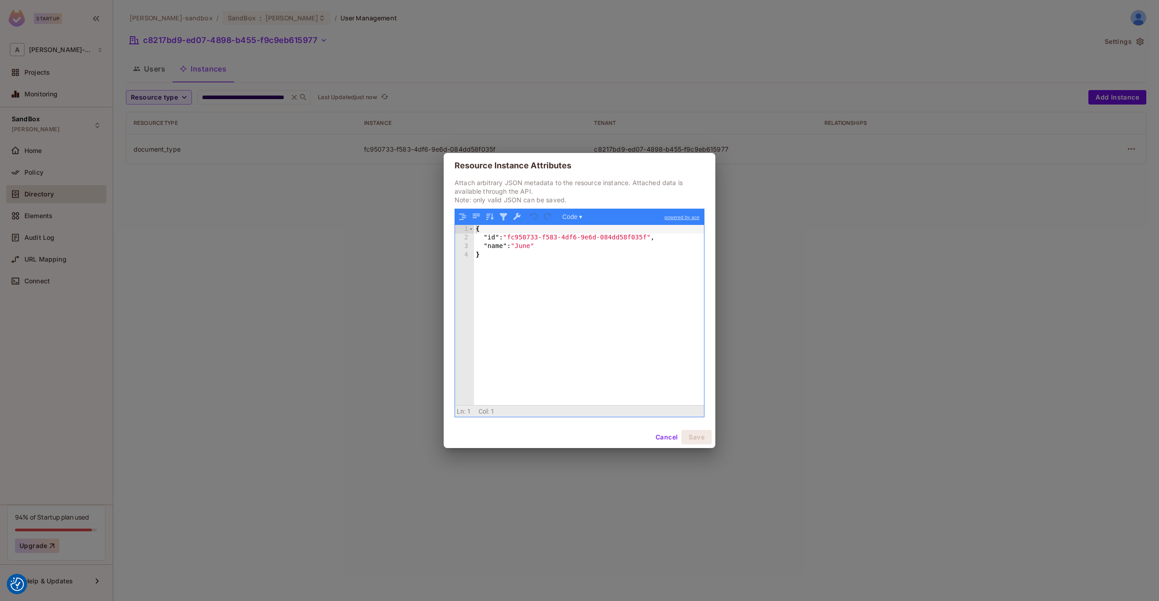
click at [661, 439] on button "Cancel" at bounding box center [666, 437] width 29 height 14
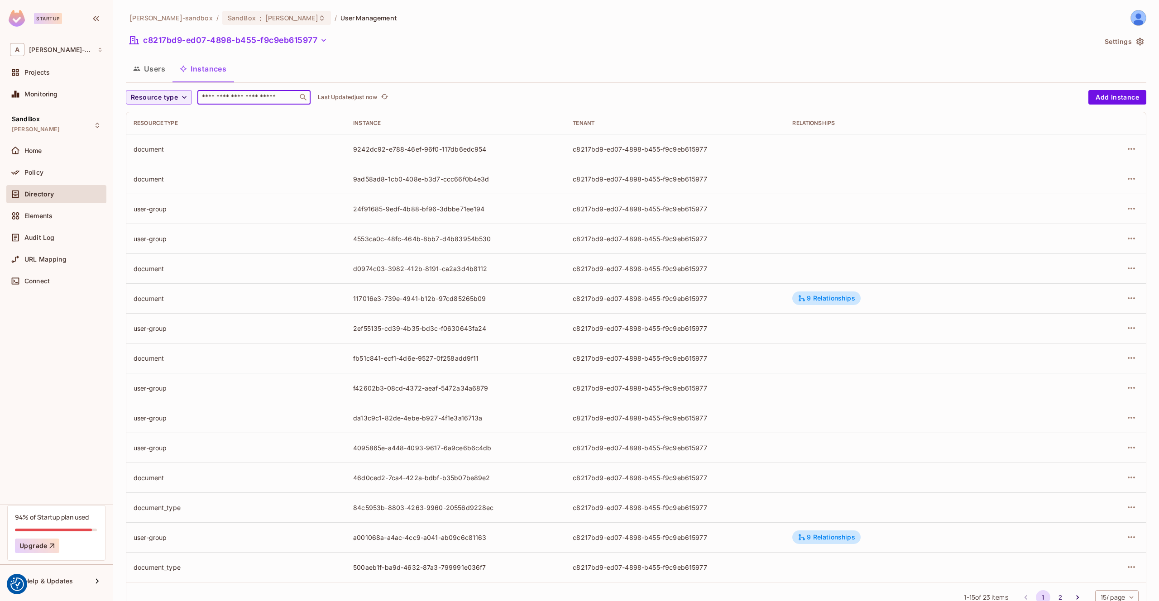
click at [228, 98] on input "text" at bounding box center [247, 97] width 95 height 9
type input "**"
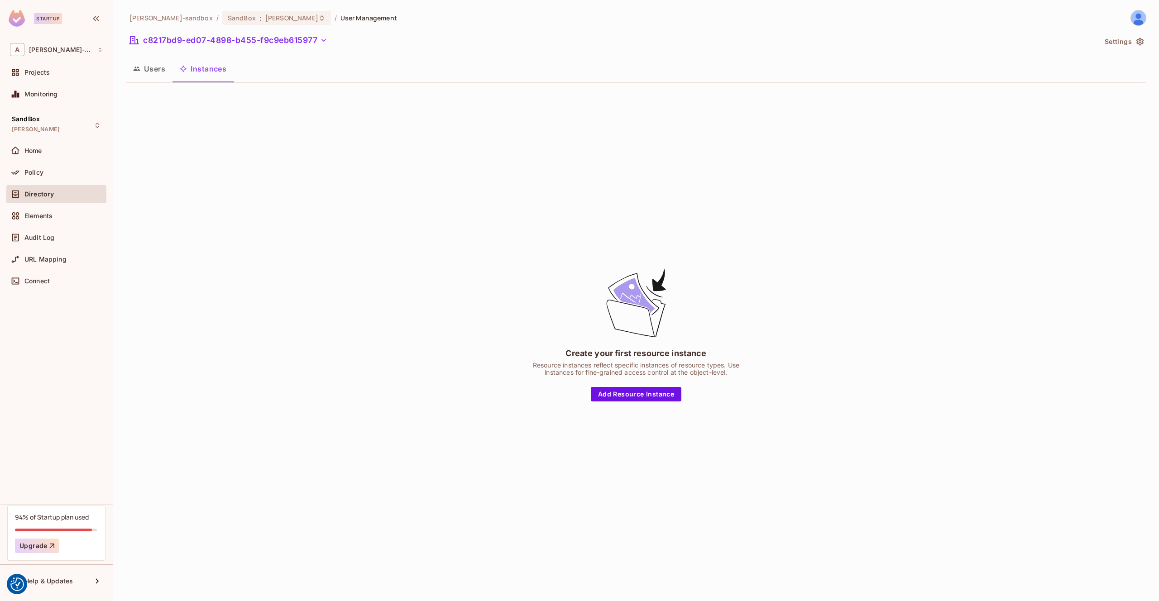
click at [134, 71] on icon "button" at bounding box center [136, 68] width 7 height 7
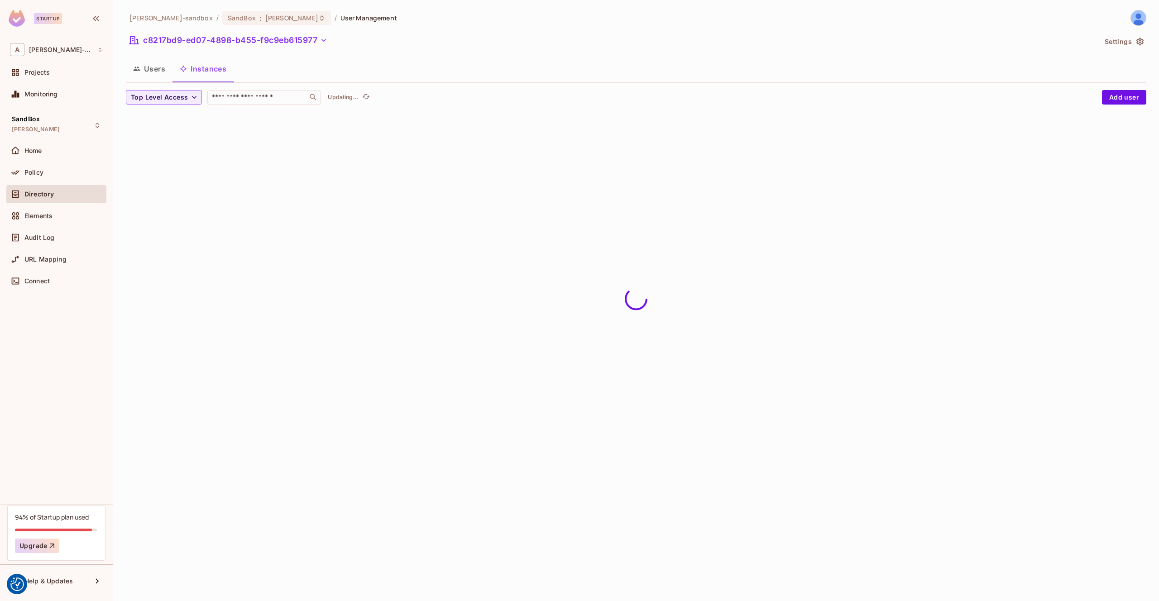
click at [210, 71] on button "Instances" at bounding box center [202, 68] width 61 height 23
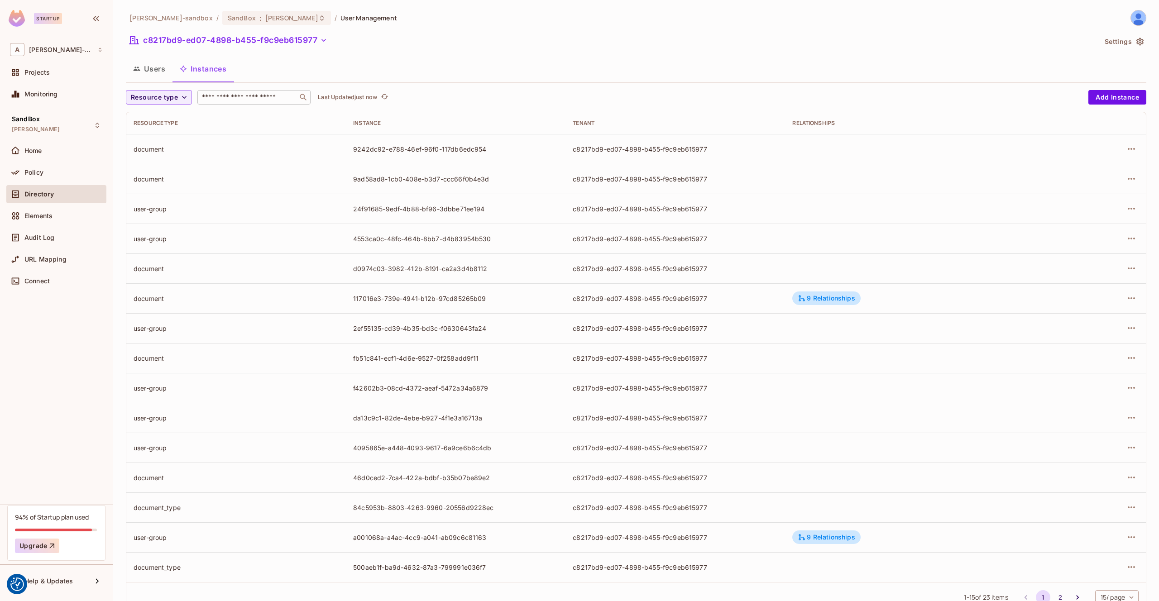
click at [221, 97] on input "text" at bounding box center [247, 97] width 95 height 9
type input "***"
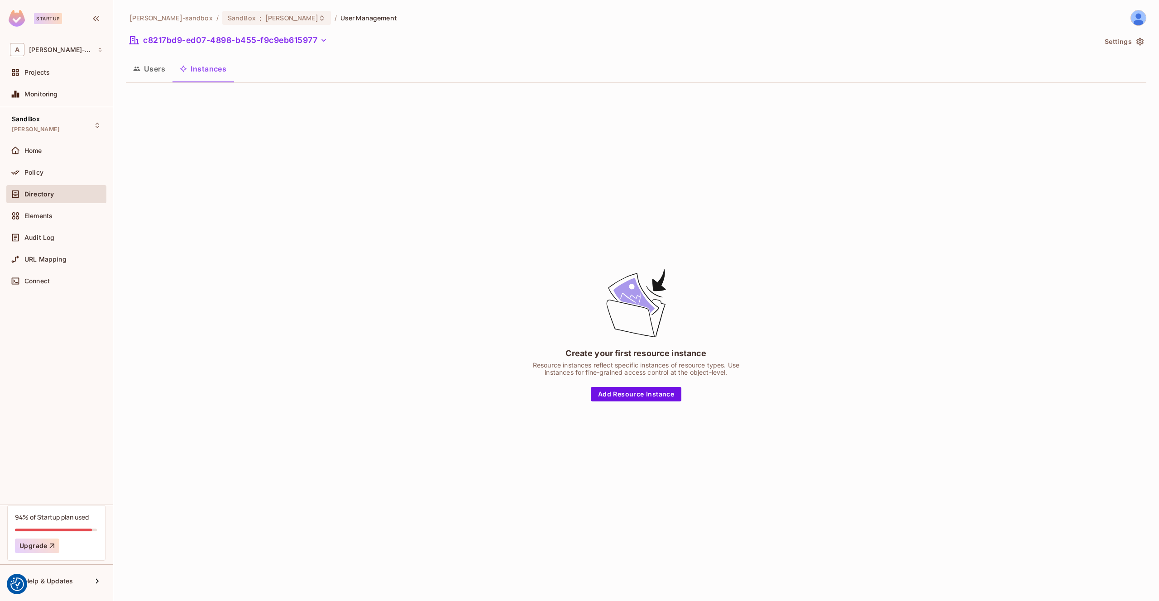
click at [156, 71] on button "Users" at bounding box center [149, 68] width 47 height 23
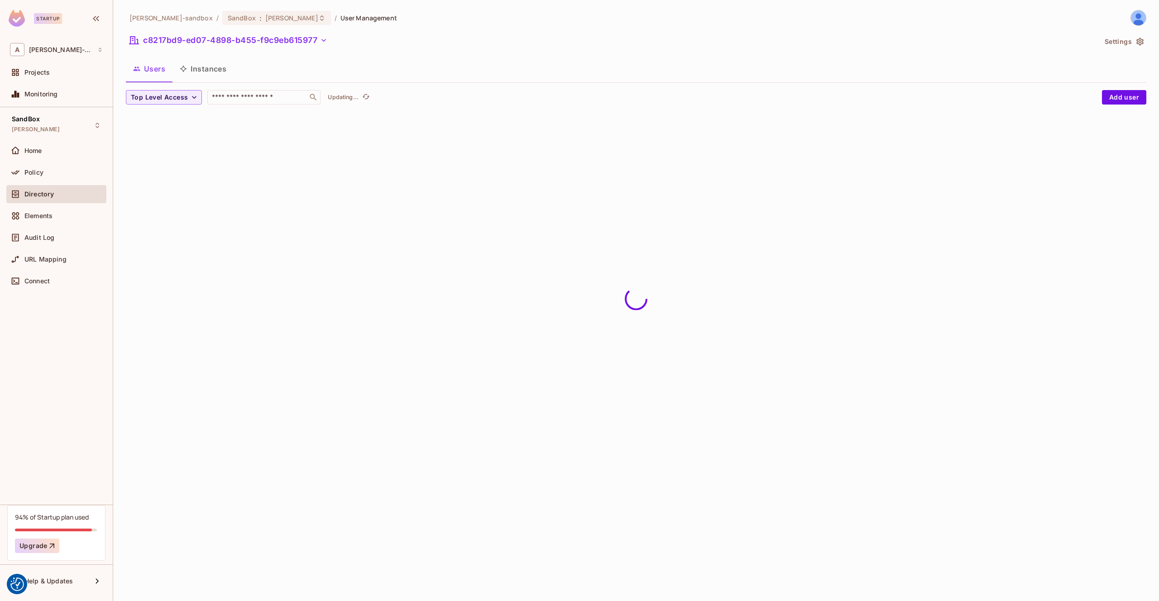
click at [203, 72] on button "Instances" at bounding box center [202, 68] width 61 height 23
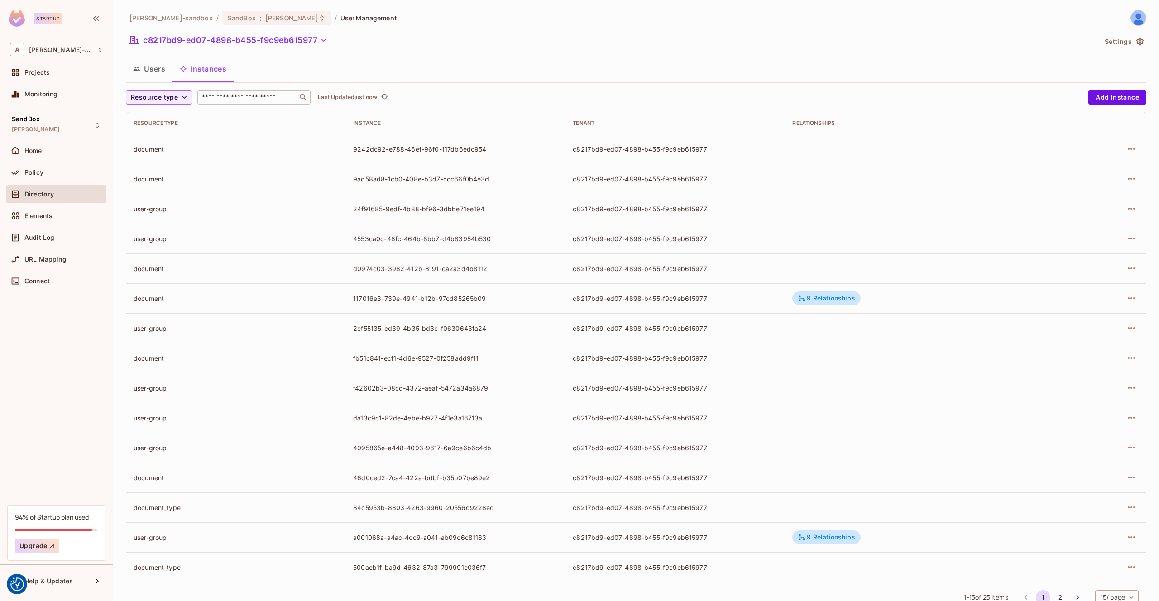
click at [218, 98] on input "text" at bounding box center [247, 97] width 95 height 9
paste input "**********"
type input "**********"
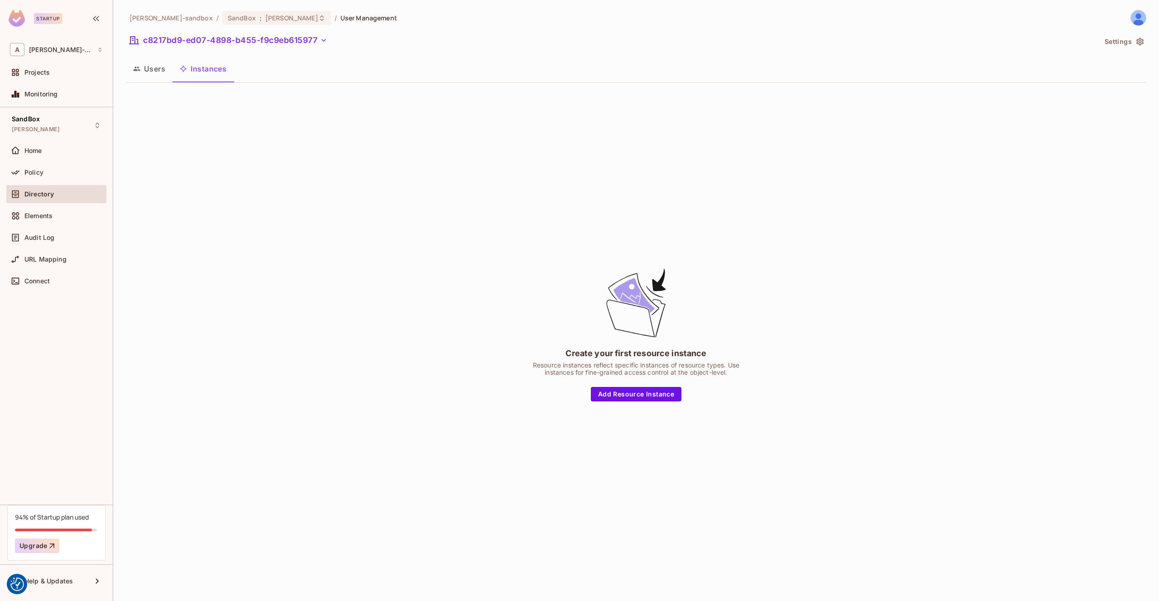
click at [153, 69] on button "Users" at bounding box center [149, 68] width 47 height 23
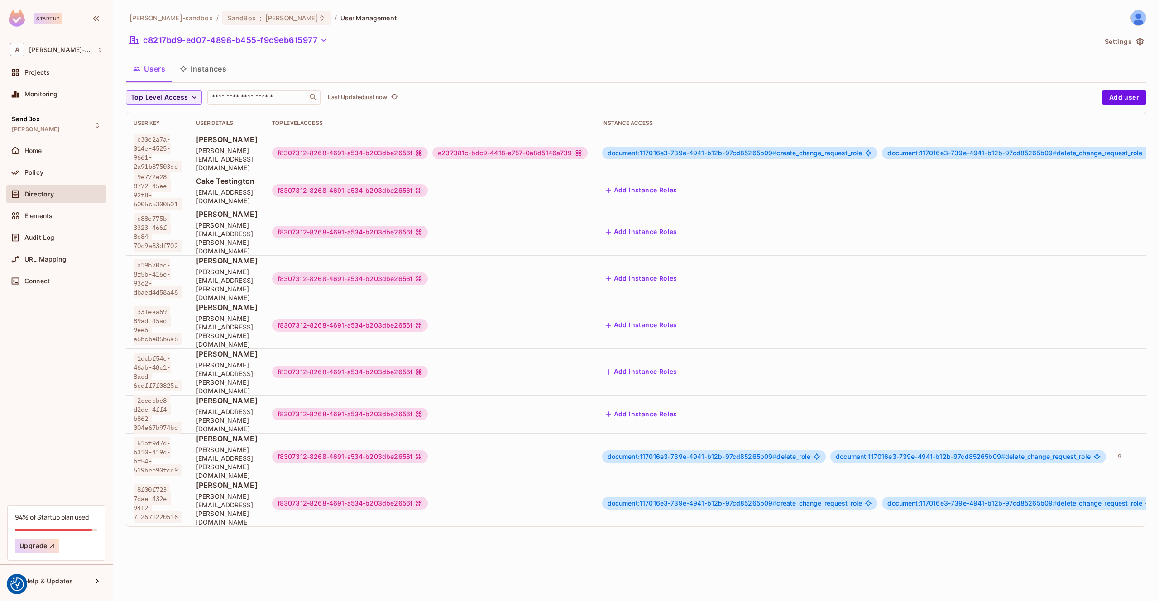
click at [209, 72] on button "Instances" at bounding box center [202, 68] width 61 height 23
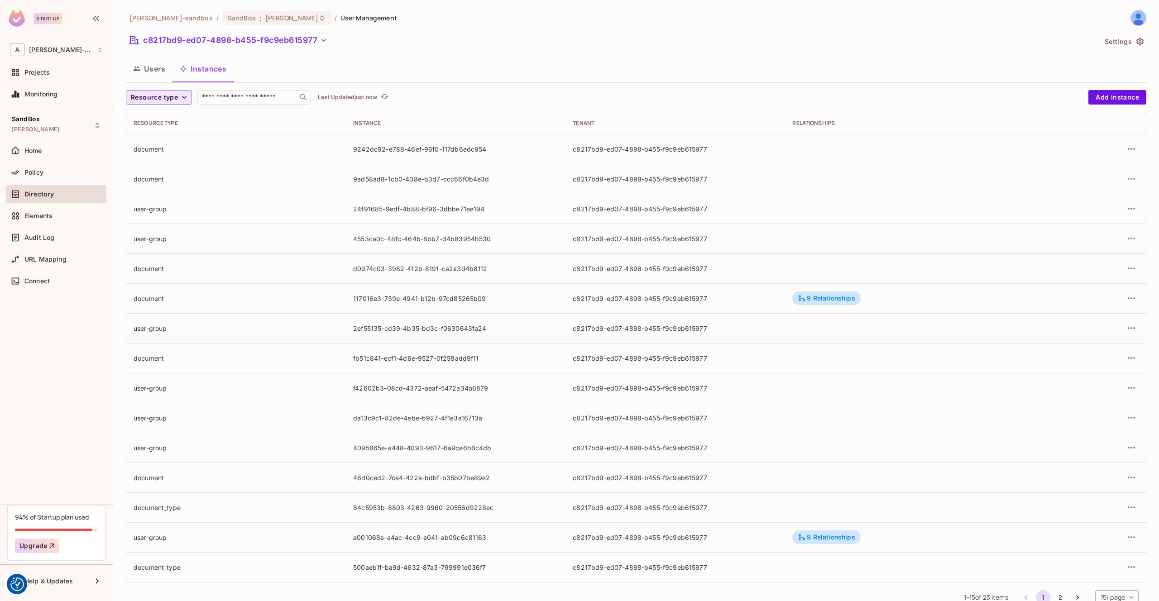
click at [175, 96] on span "Resource type" at bounding box center [154, 97] width 47 height 11
click at [161, 195] on span "document_type" at bounding box center [156, 195] width 47 height 9
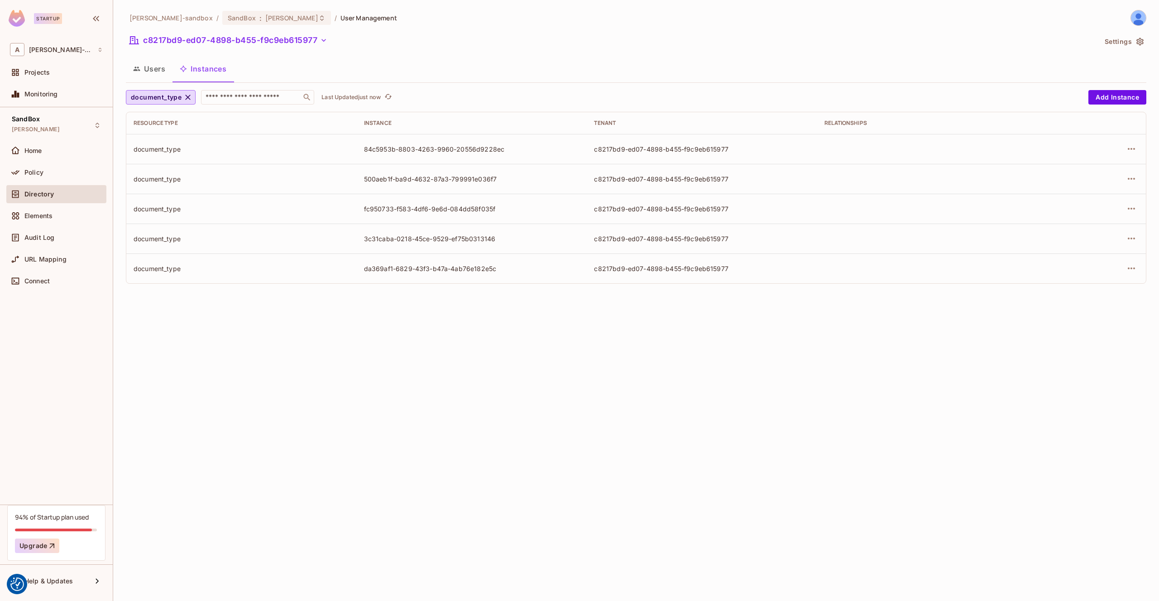
click at [1139, 148] on td at bounding box center [1097, 149] width 98 height 30
click at [1133, 149] on icon "button" at bounding box center [1131, 149] width 11 height 11
click at [1086, 187] on div "Edit Attributes" at bounding box center [1065, 189] width 45 height 9
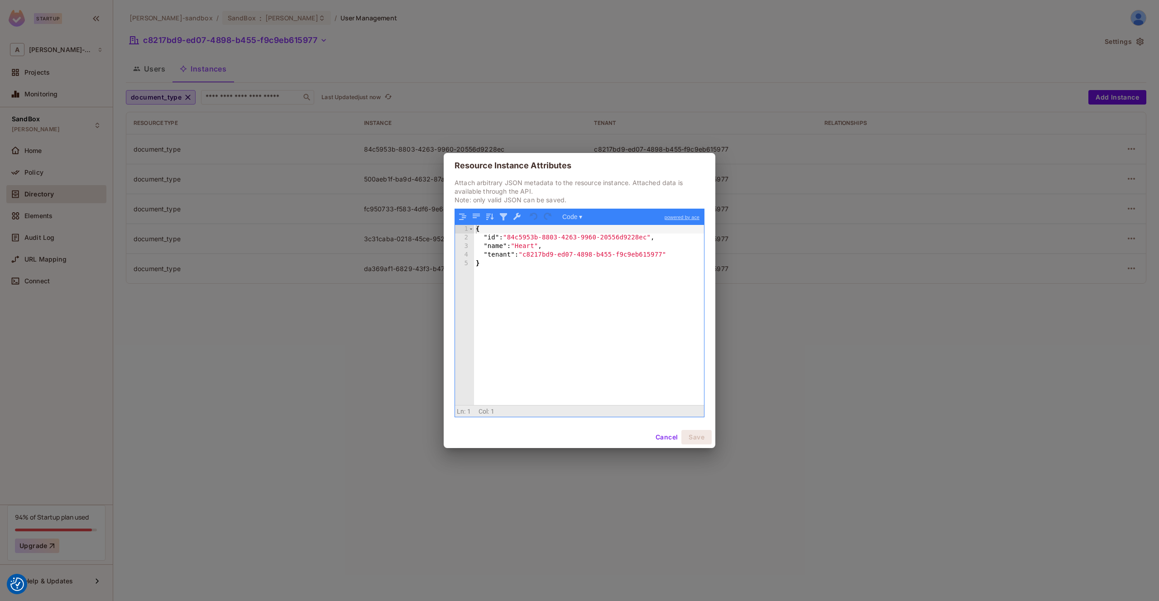
click at [890, 362] on div "Resource Instance Attributes Attach arbitrary JSON metadata to the resource ins…" at bounding box center [579, 300] width 1159 height 601
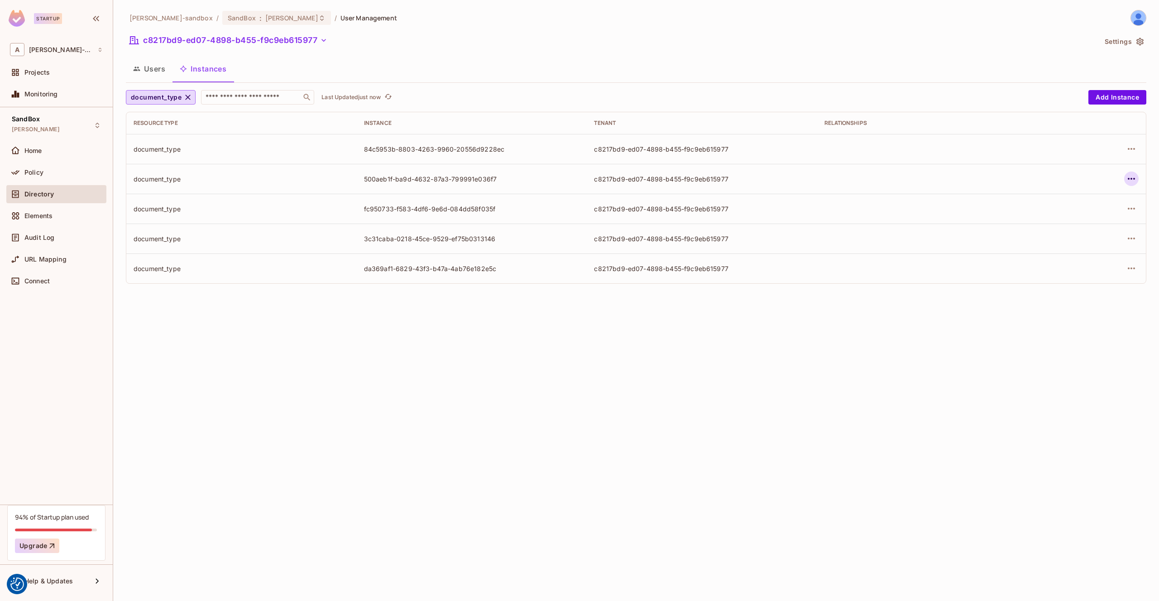
click at [1133, 175] on icon "button" at bounding box center [1131, 178] width 11 height 11
click at [1052, 221] on div "Edit Attributes" at bounding box center [1065, 219] width 45 height 9
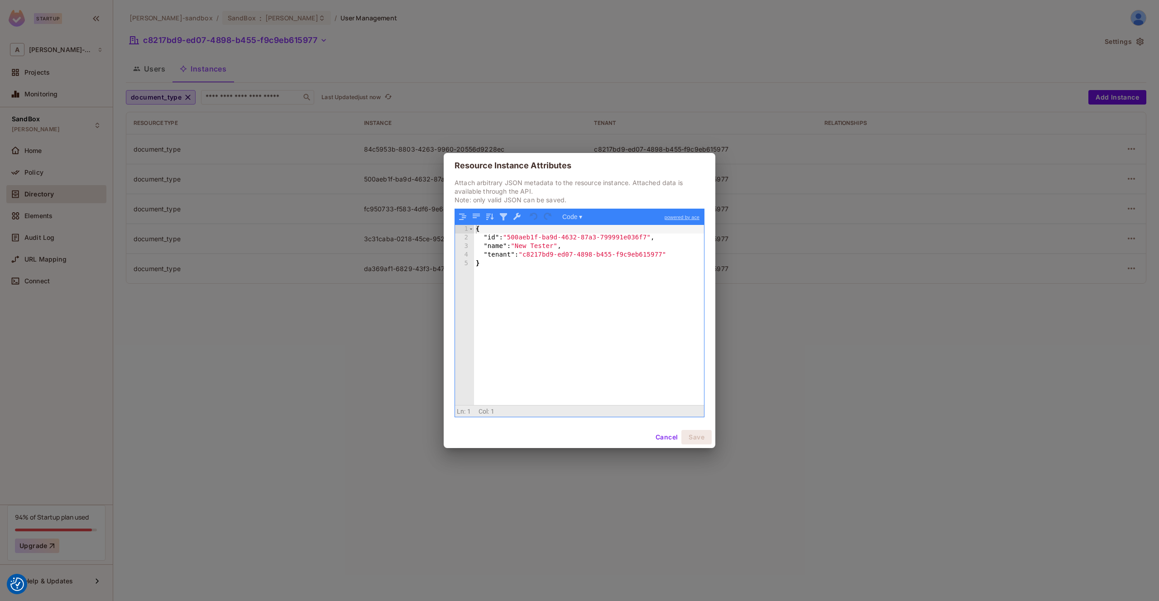
click at [848, 351] on div "Resource Instance Attributes Attach arbitrary JSON metadata to the resource ins…" at bounding box center [579, 300] width 1159 height 601
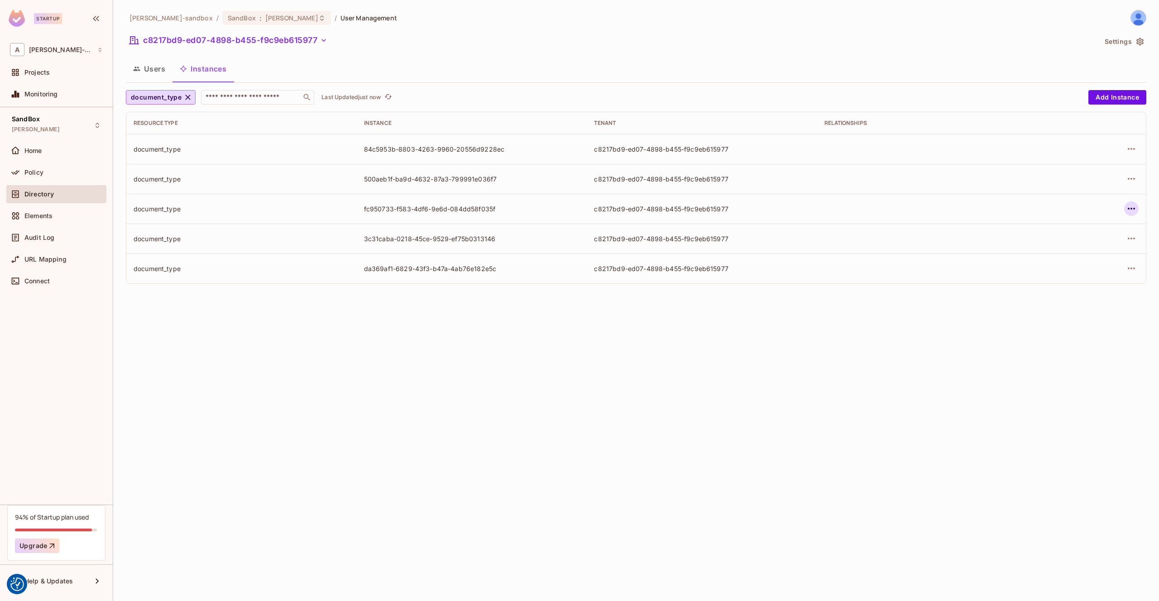
click at [1126, 209] on icon "button" at bounding box center [1131, 208] width 11 height 11
click at [1078, 243] on span "Edit Attributes" at bounding box center [1065, 249] width 50 height 14
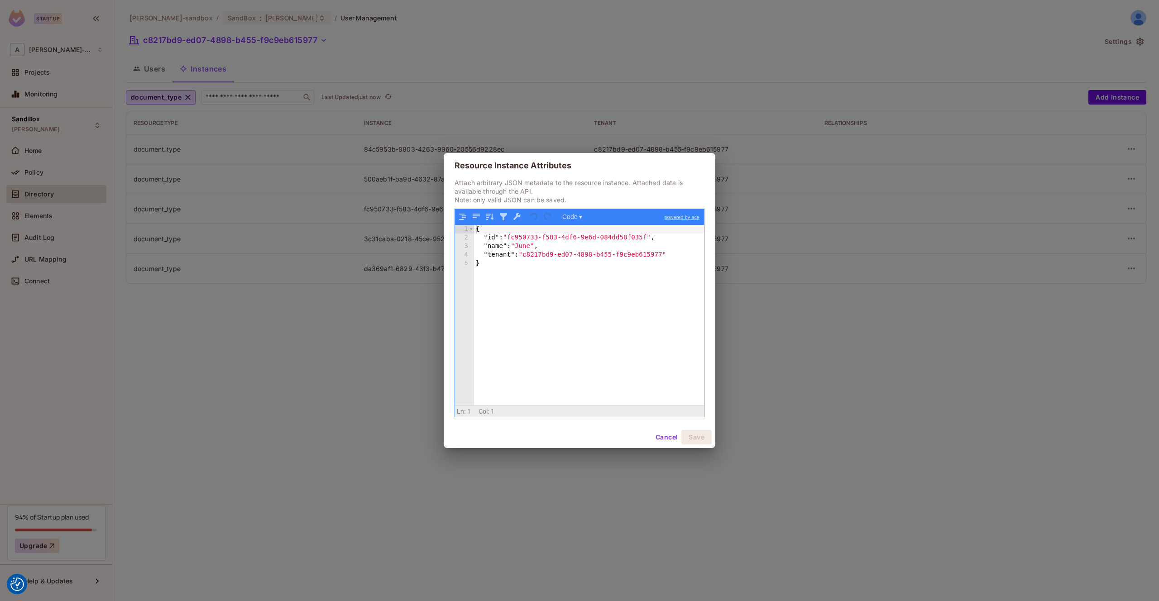
click at [365, 362] on div "Resource Instance Attributes Attach arbitrary JSON metadata to the resource ins…" at bounding box center [579, 300] width 1159 height 601
